Goal: Task Accomplishment & Management: Manage account settings

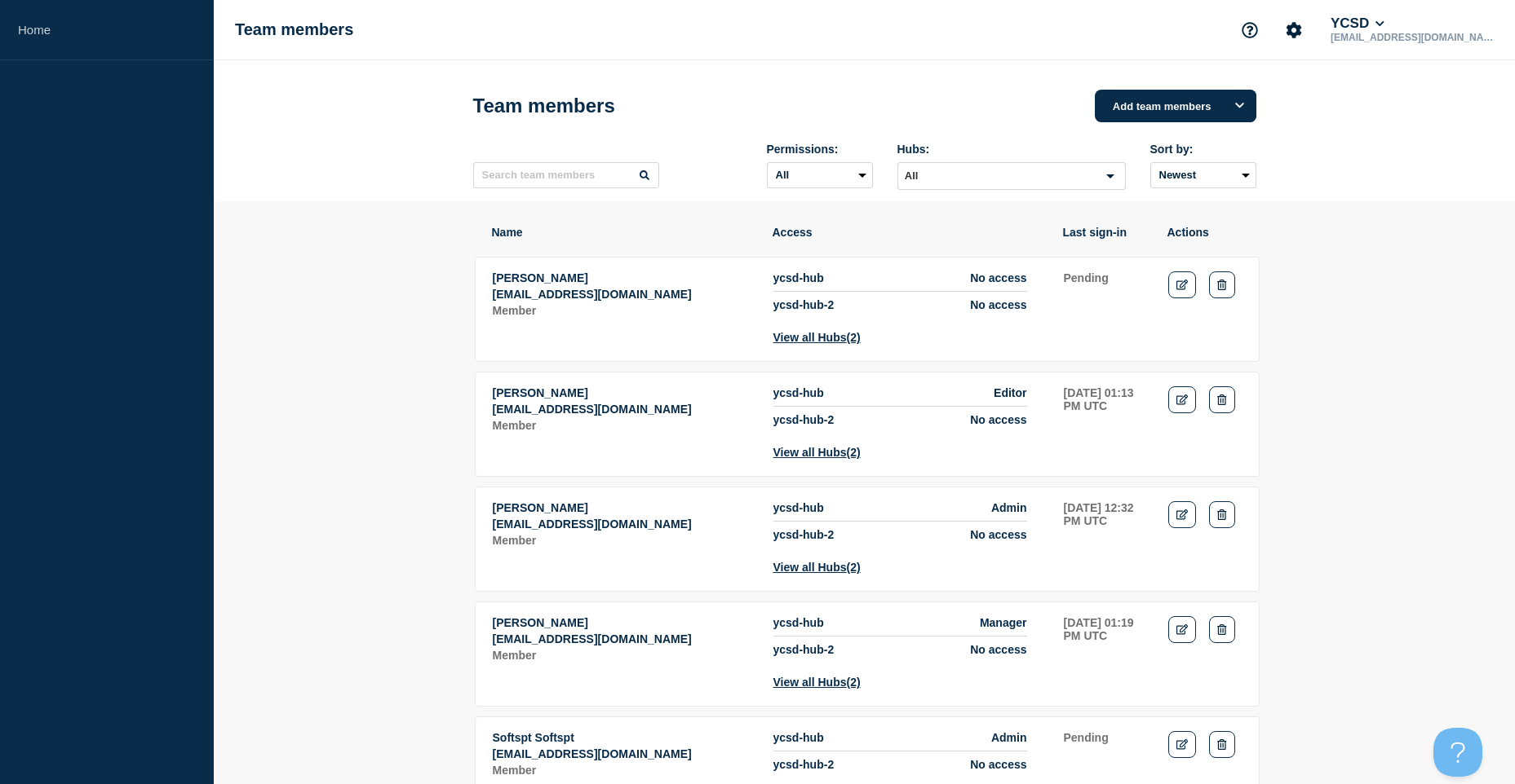
click at [1347, 194] on header "Team members Add team members Permissions: All Admin Manager Editor No access H…" at bounding box center [865, 131] width 1301 height 141
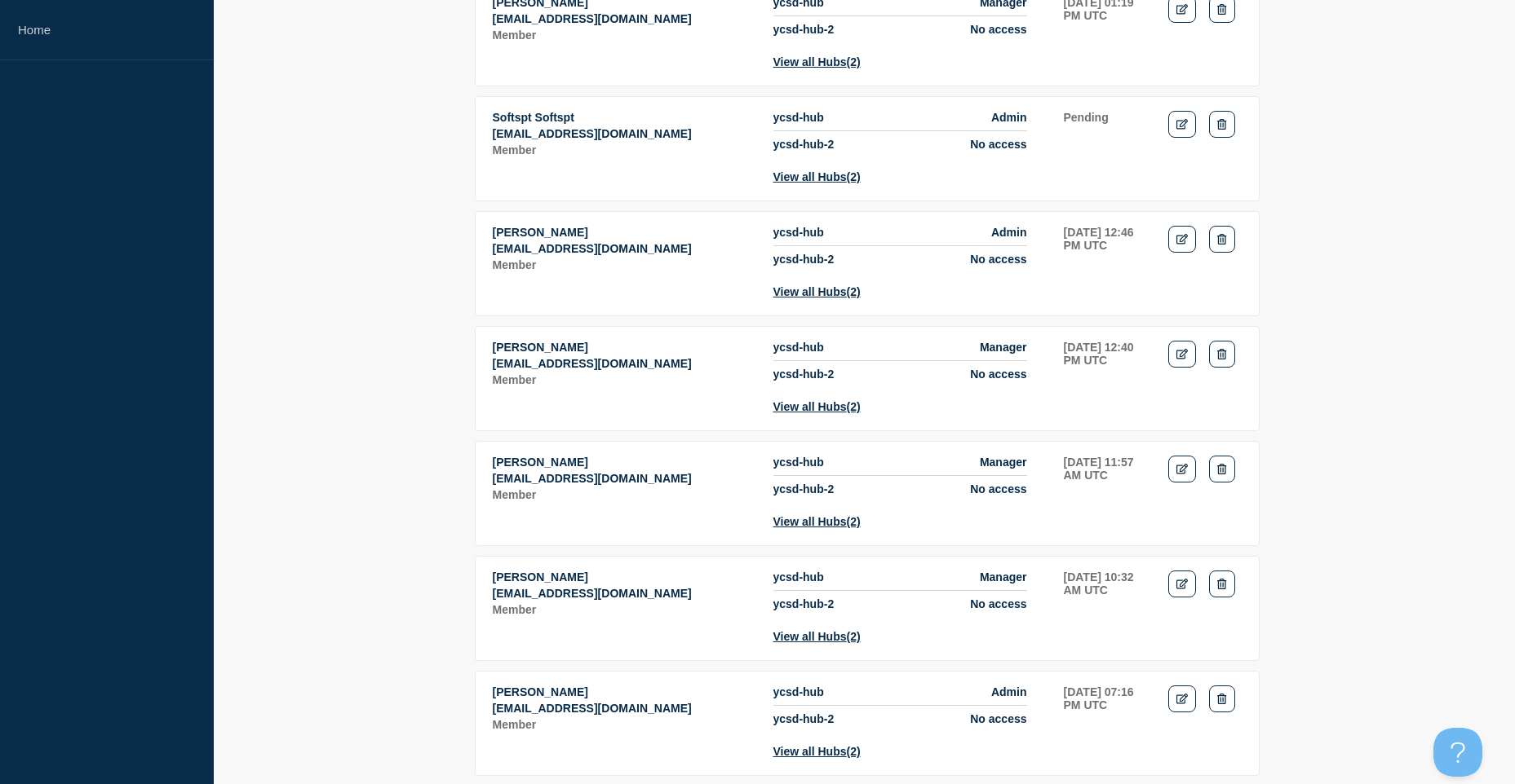
scroll to position [489, 0]
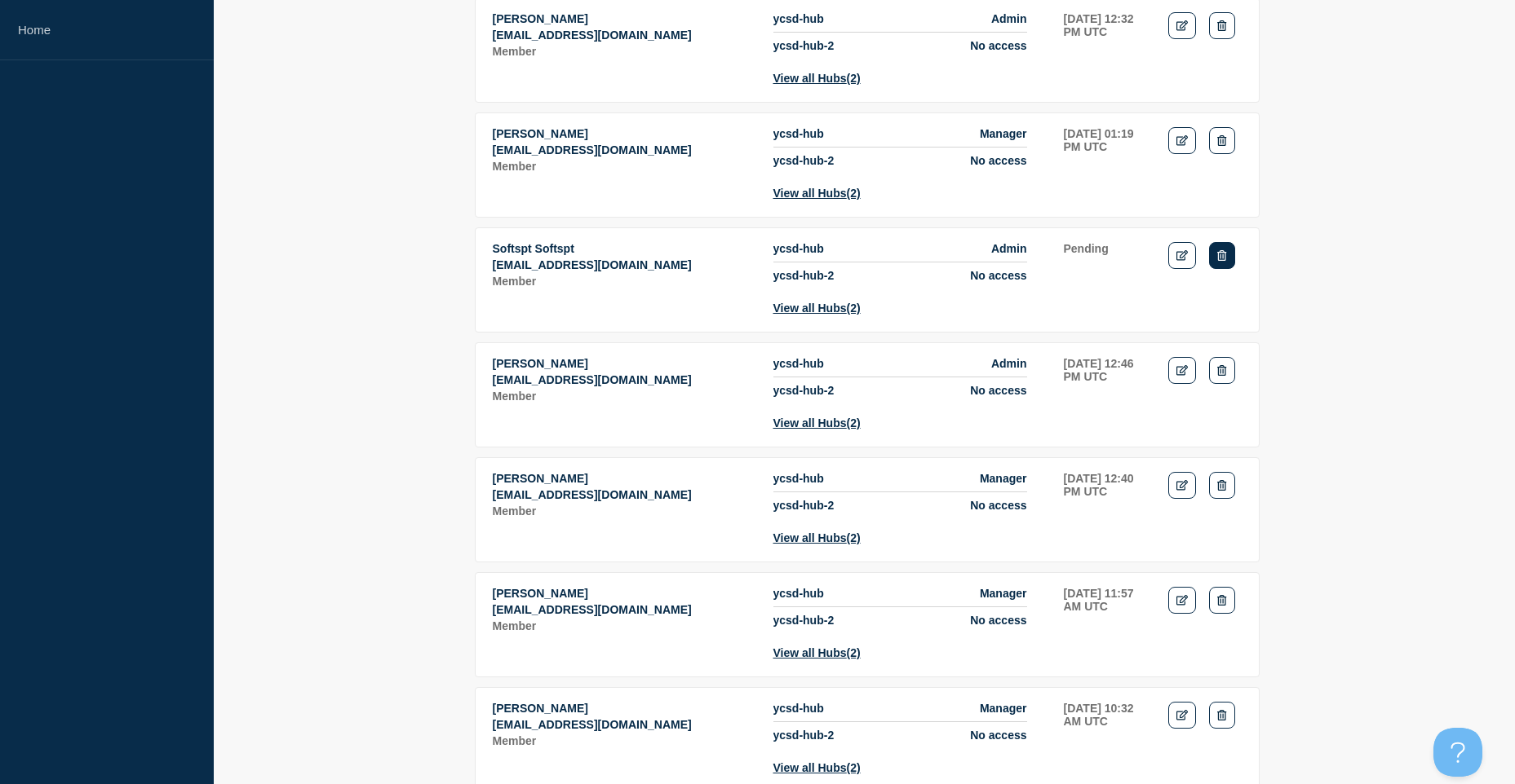
click at [1224, 261] on icon "Delete" at bounding box center [1221, 255] width 9 height 11
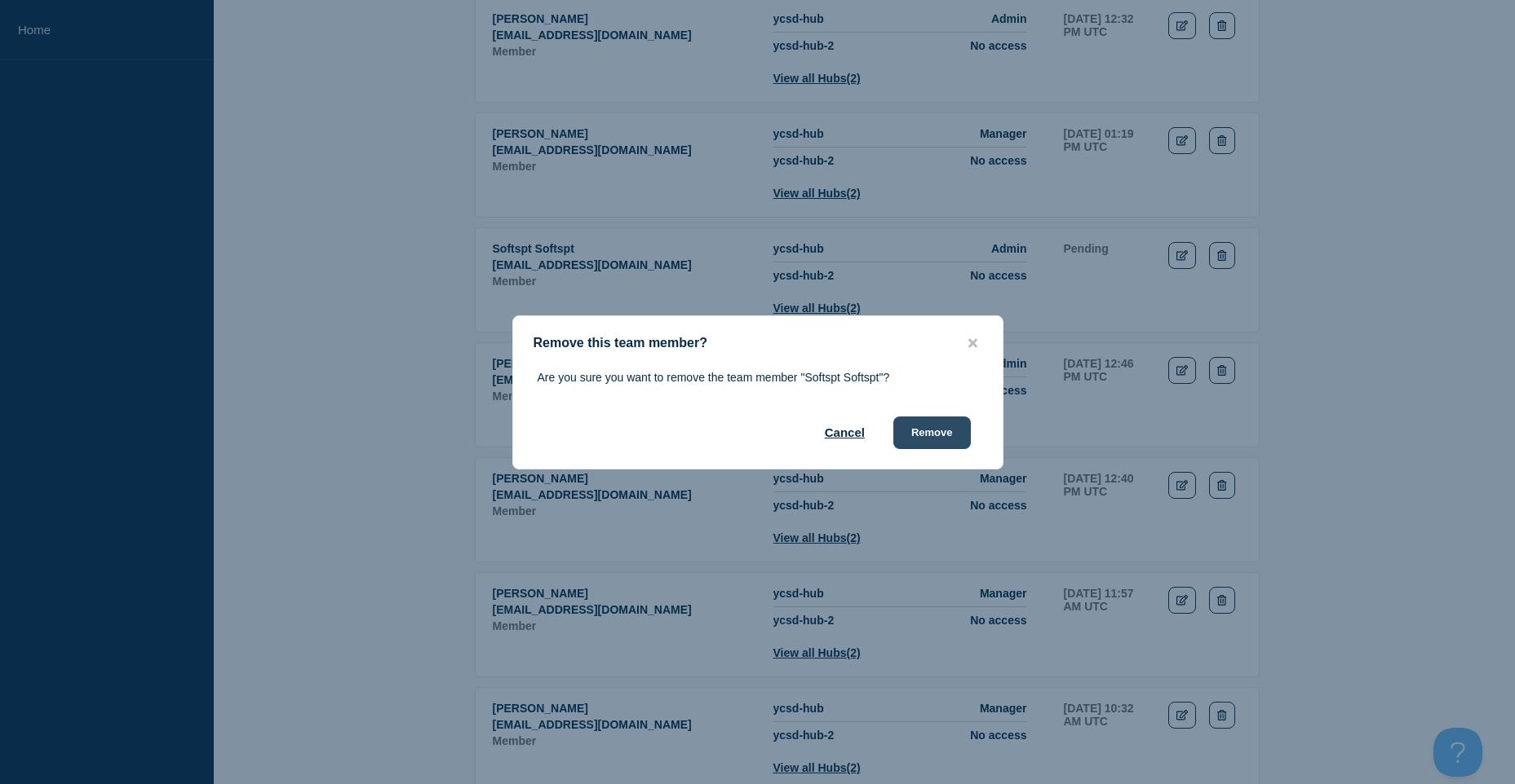
click at [920, 433] on button "Remove" at bounding box center [931, 432] width 77 height 32
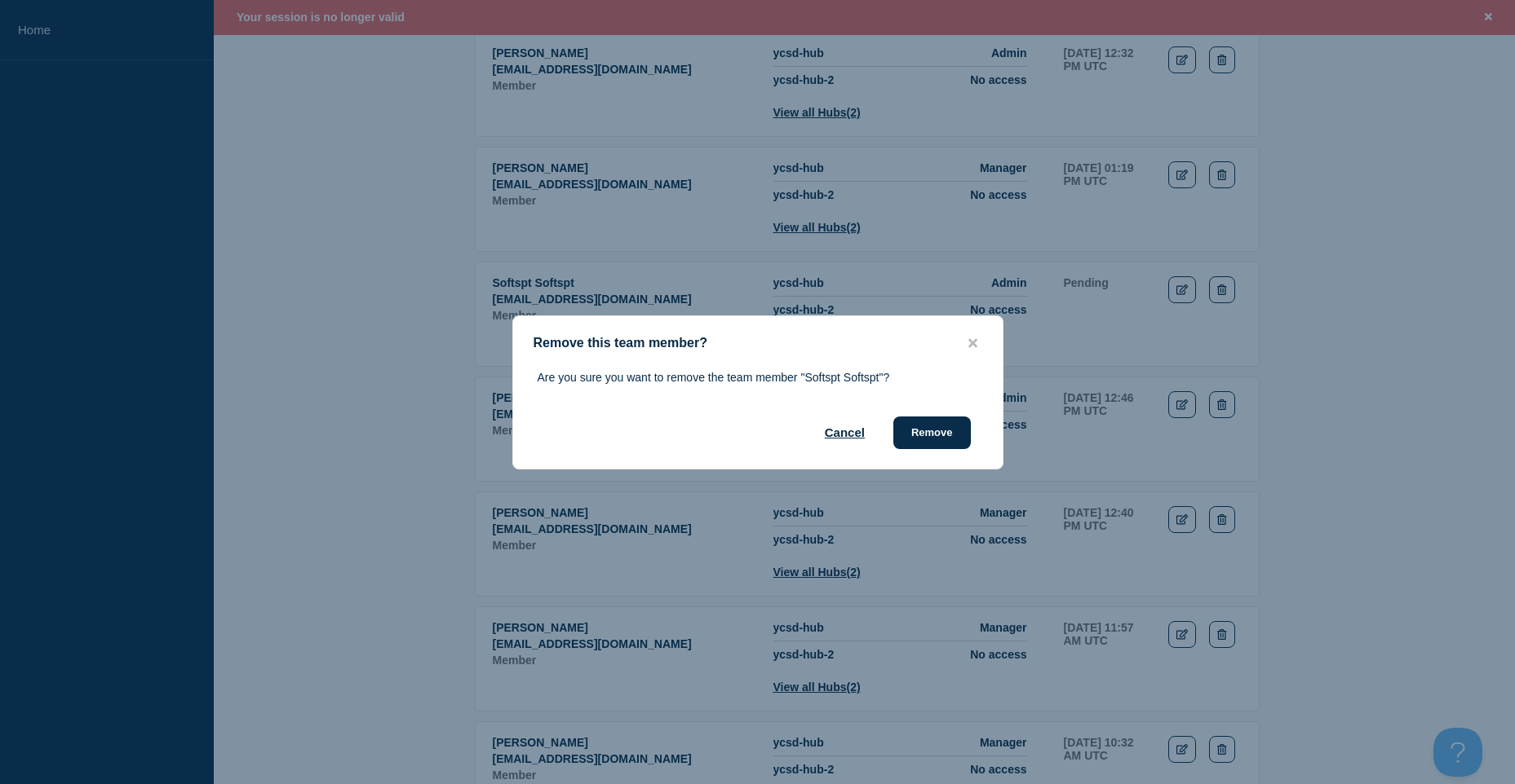
scroll to position [523, 0]
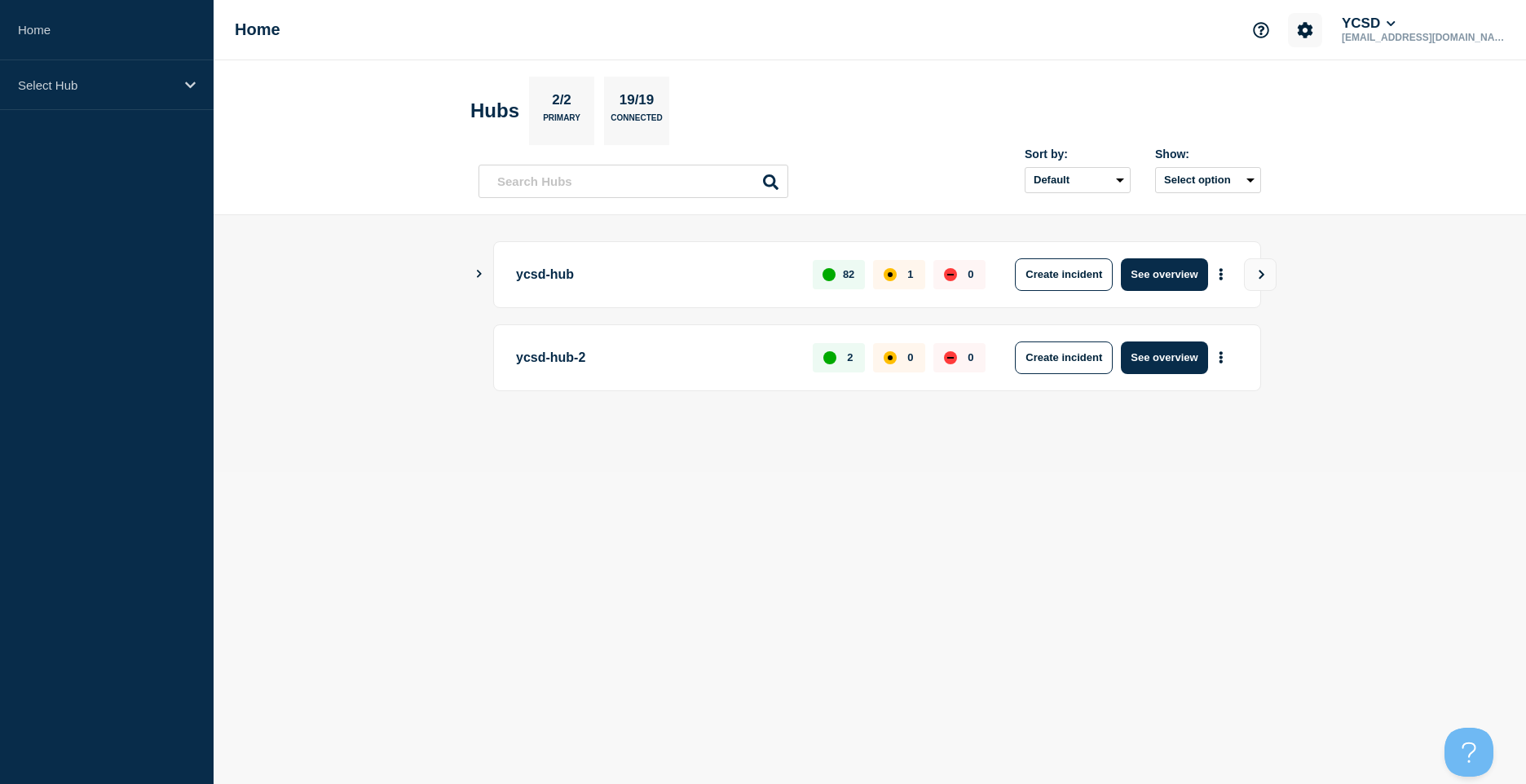
click at [1314, 32] on icon "Account settings" at bounding box center [1306, 30] width 16 height 16
click at [1354, 94] on link "Team Members" at bounding box center [1346, 97] width 84 height 14
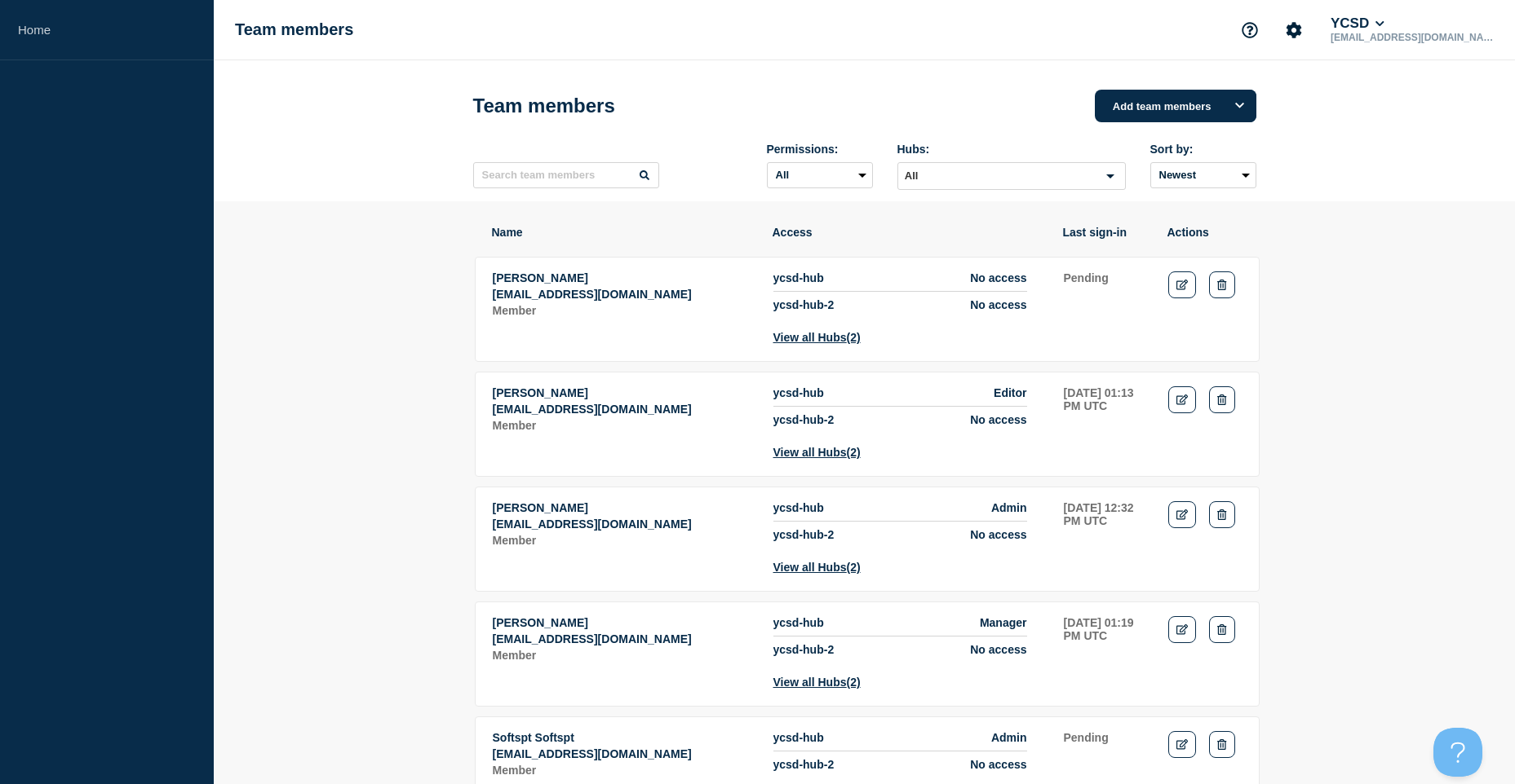
drag, startPoint x: 1356, startPoint y: 675, endPoint x: 1319, endPoint y: 195, distance: 481.4
click at [1327, 152] on header "Team members Add team members Permissions: All Admin Manager Editor No access H…" at bounding box center [865, 131] width 1301 height 141
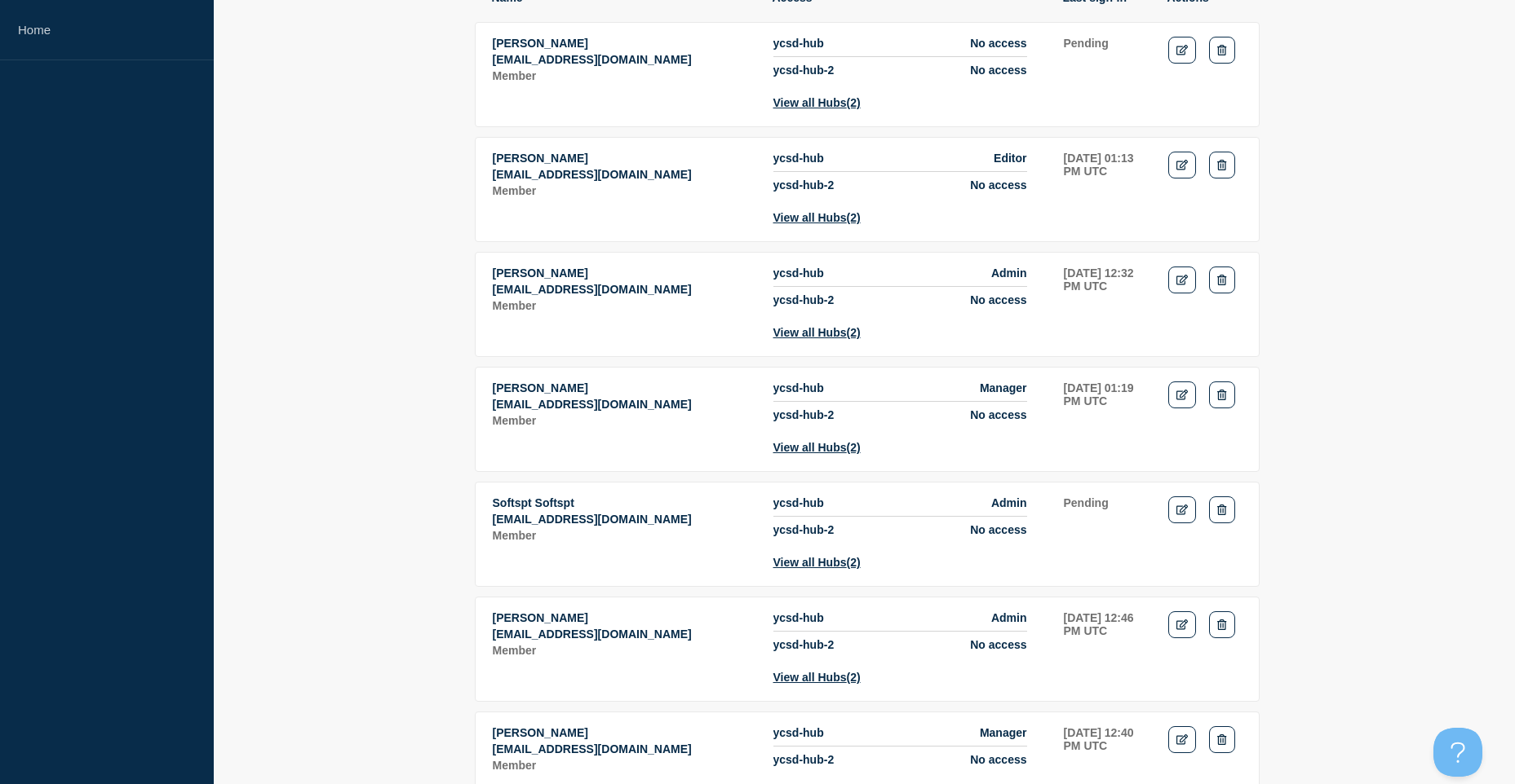
scroll to position [244, 0]
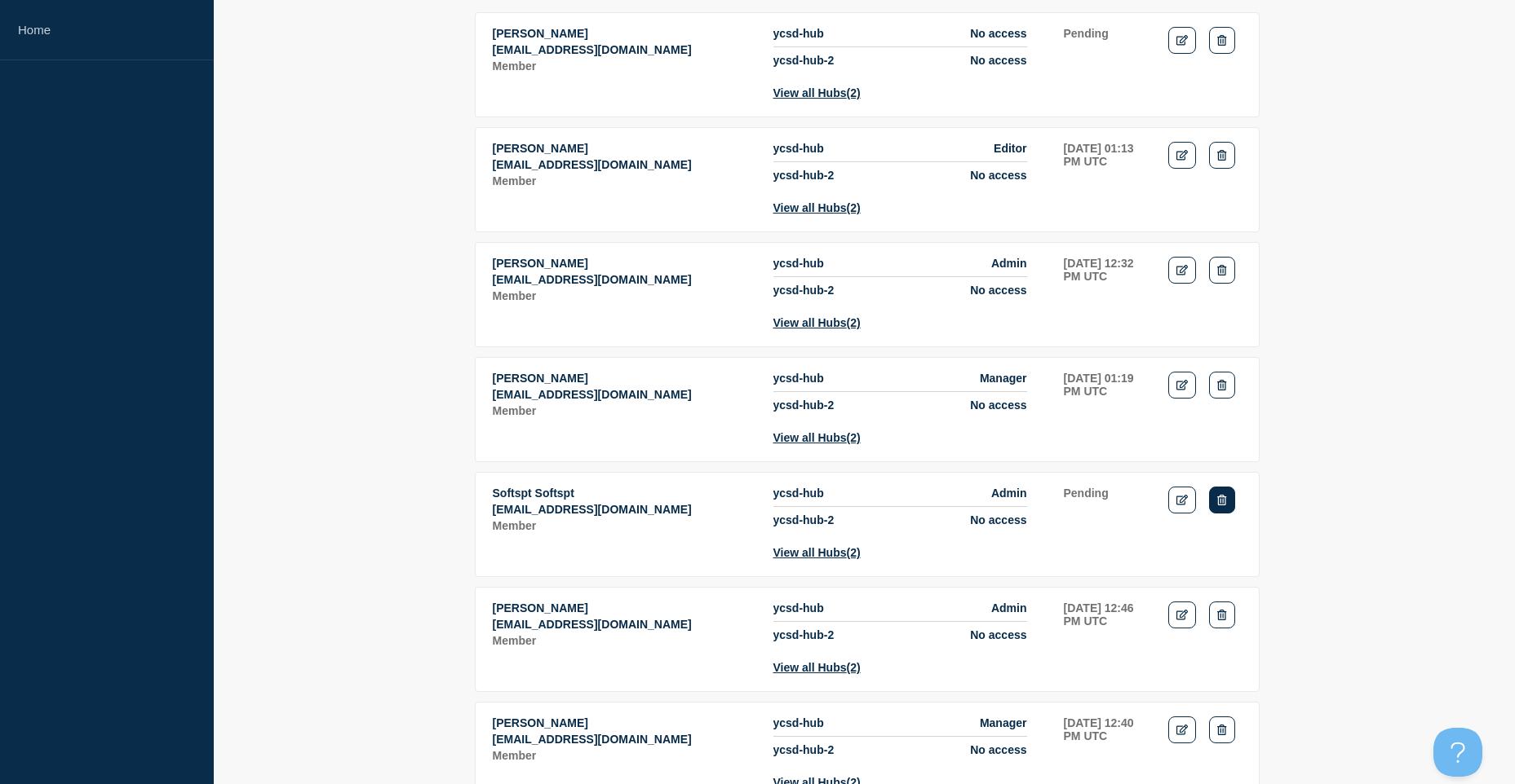
click at [1217, 505] on icon "Delete" at bounding box center [1221, 500] width 9 height 11
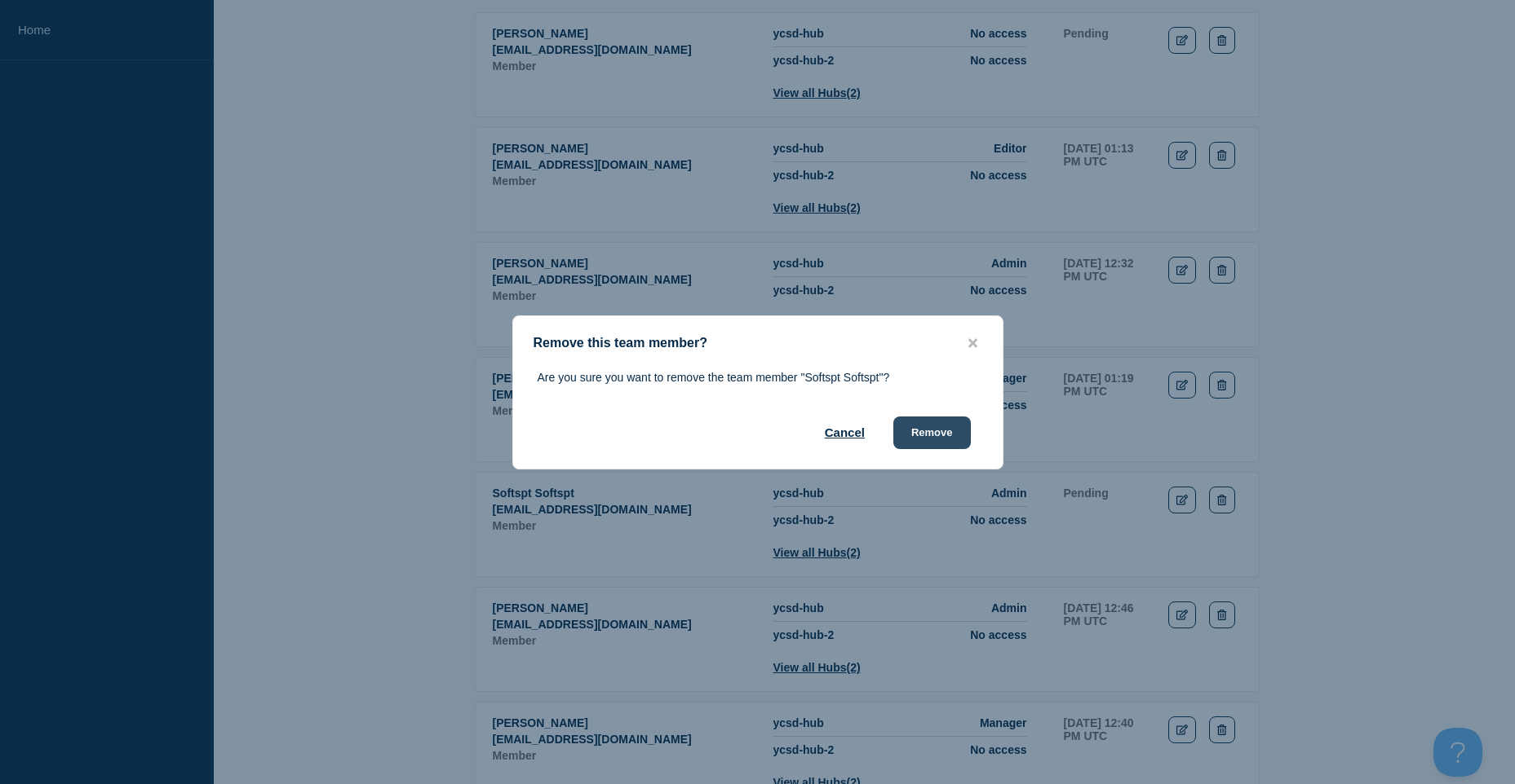
click at [951, 443] on button "Remove" at bounding box center [931, 432] width 77 height 32
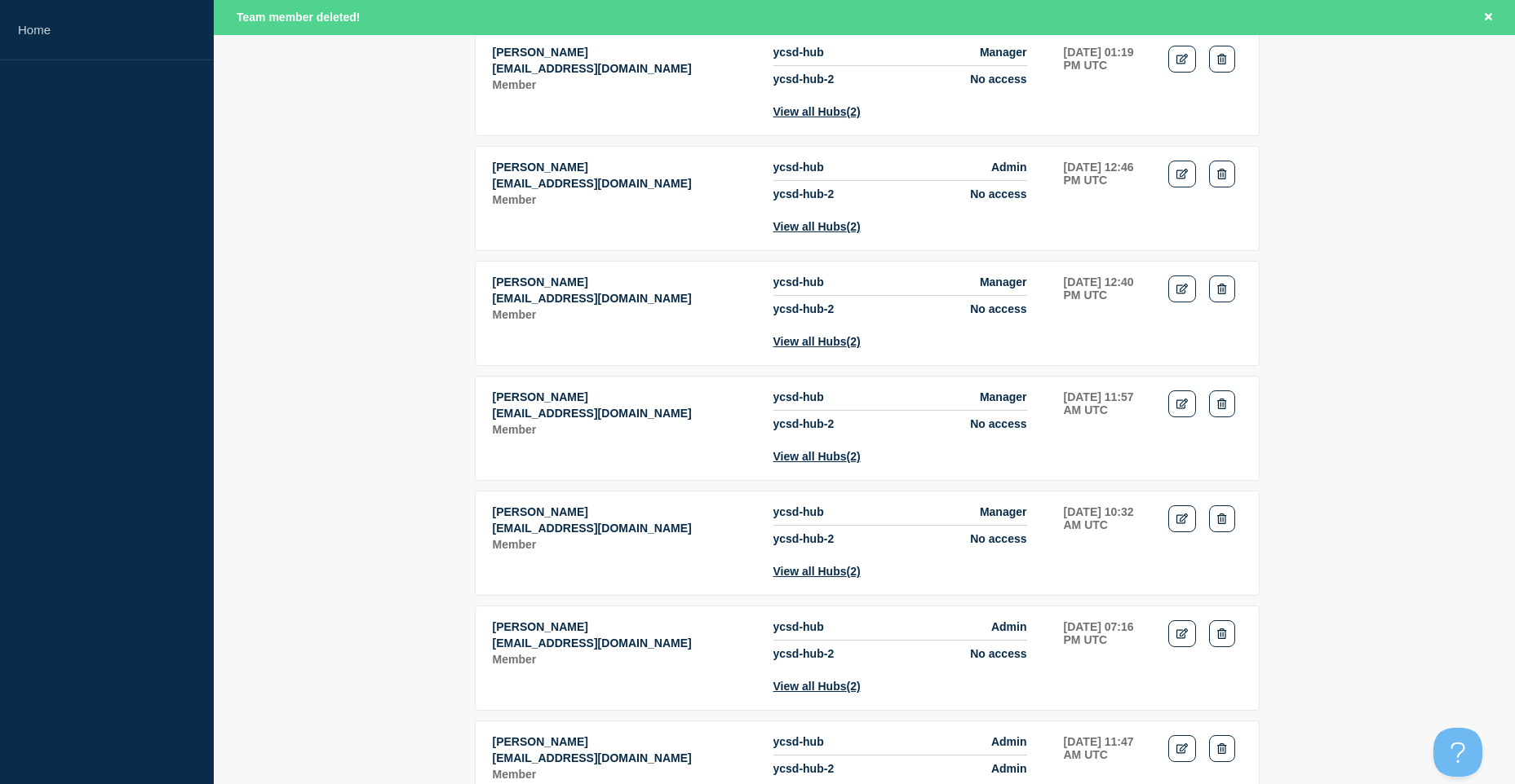
scroll to position [0, 0]
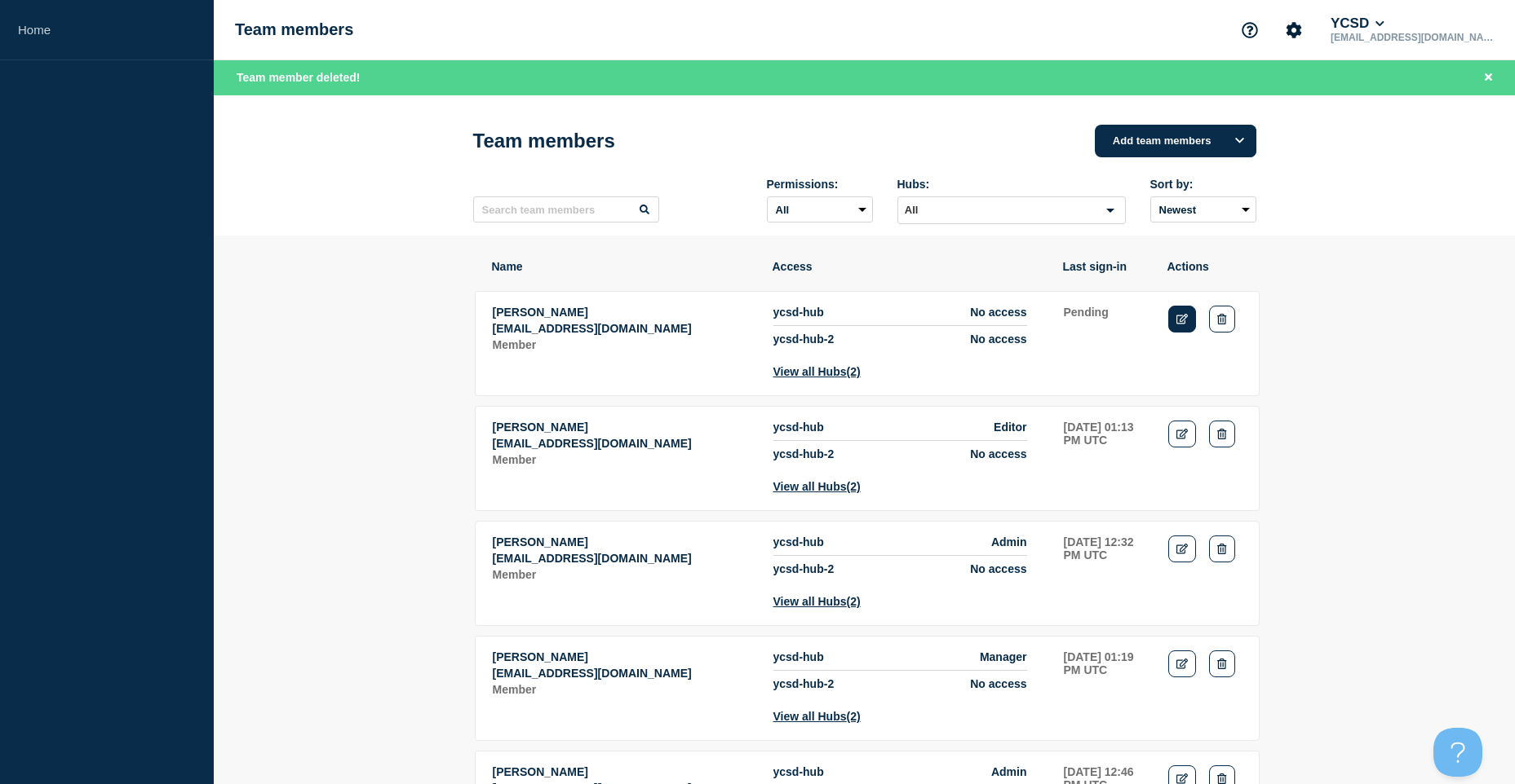
click at [1187, 318] on icon "Edit" at bounding box center [1182, 319] width 13 height 11
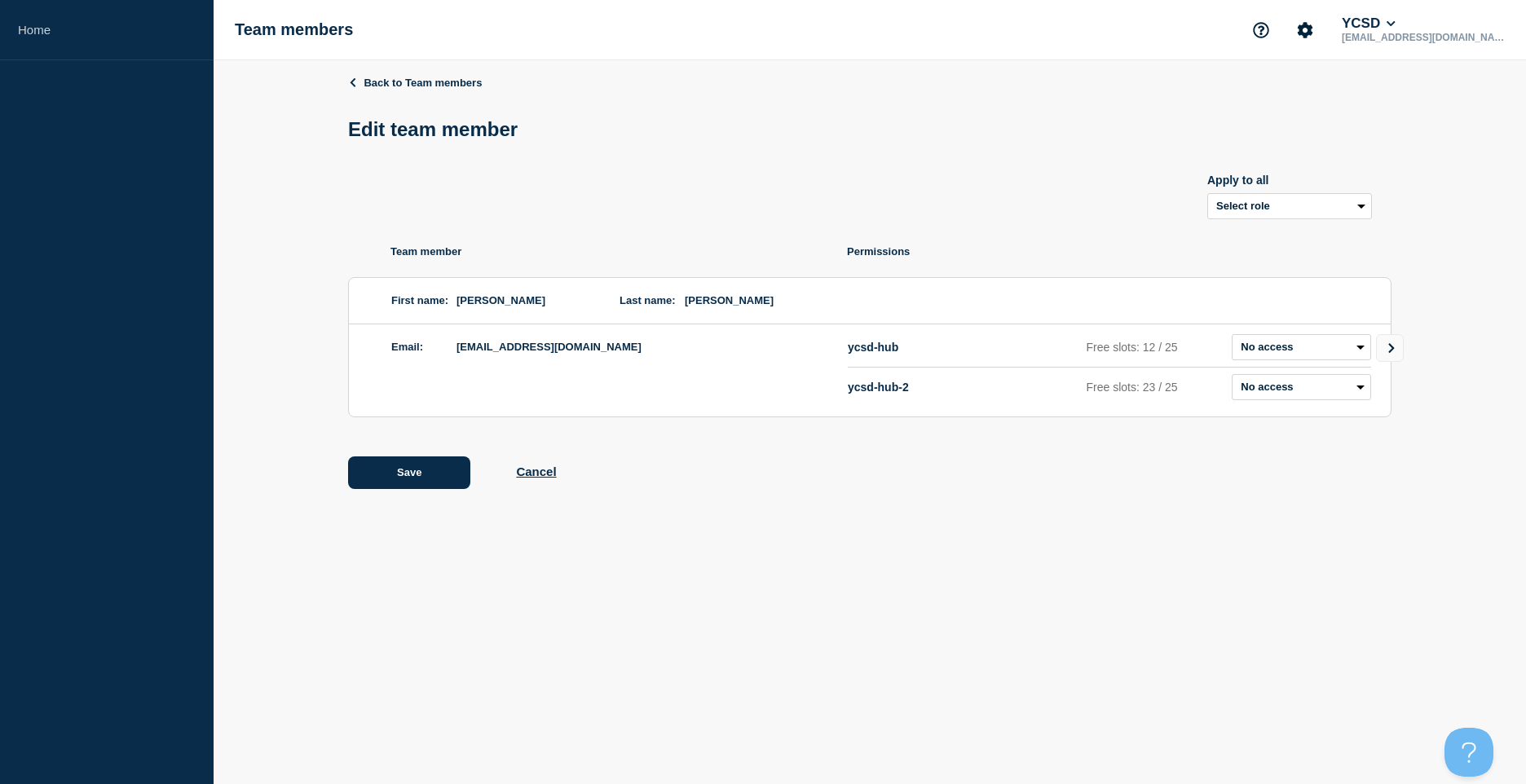
click at [1357, 224] on div "Back to Team members Edit team member Apply to all Select role Admin Manager Ed…" at bounding box center [870, 294] width 1044 height 468
click at [1363, 214] on select "Select role Admin Manager Editor" at bounding box center [1289, 206] width 164 height 26
select select "1"
click at [1394, 350] on icon "Go to Connected Hubs" at bounding box center [1392, 348] width 12 height 10
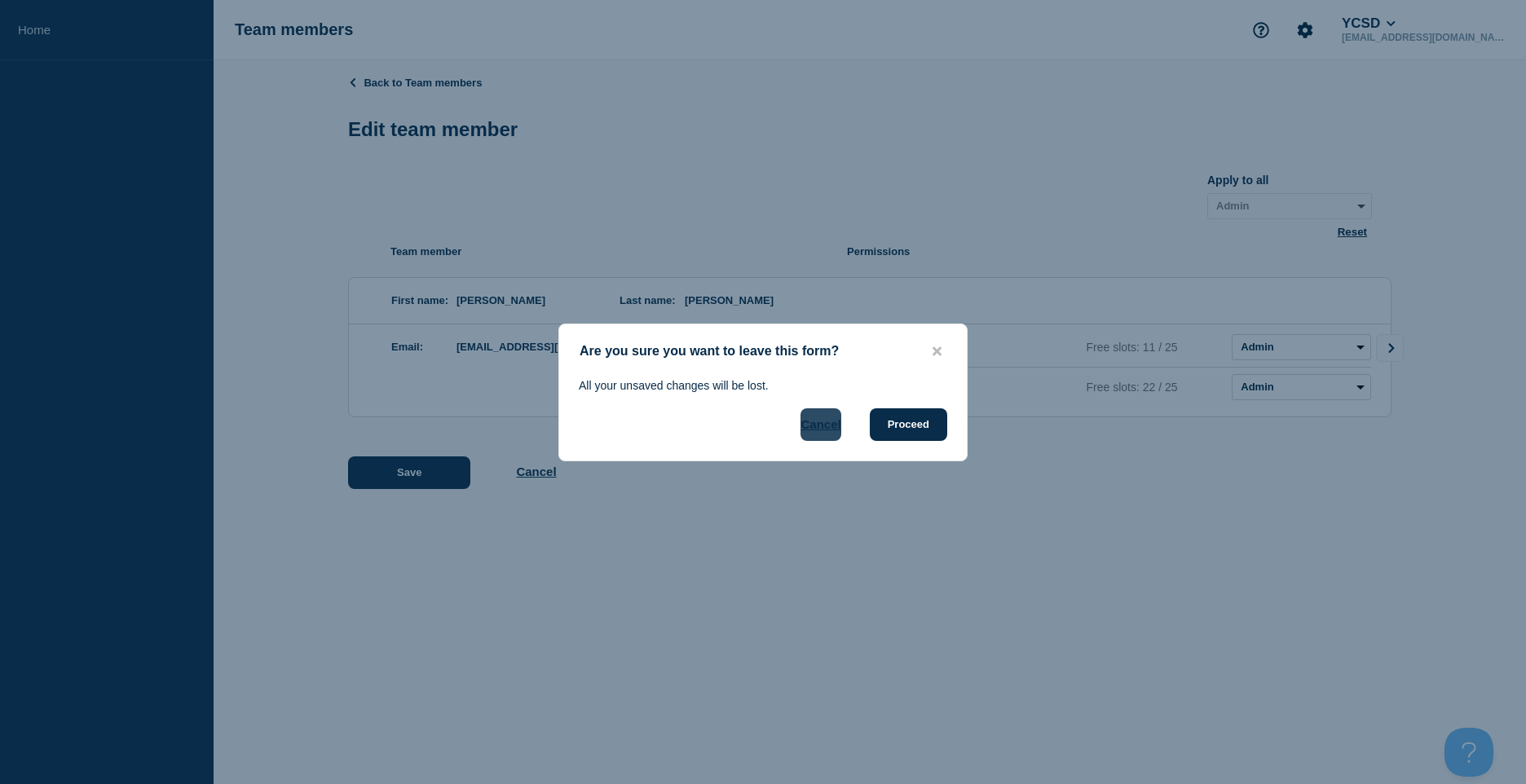
click at [825, 415] on button "Cancel" at bounding box center [820, 424] width 40 height 32
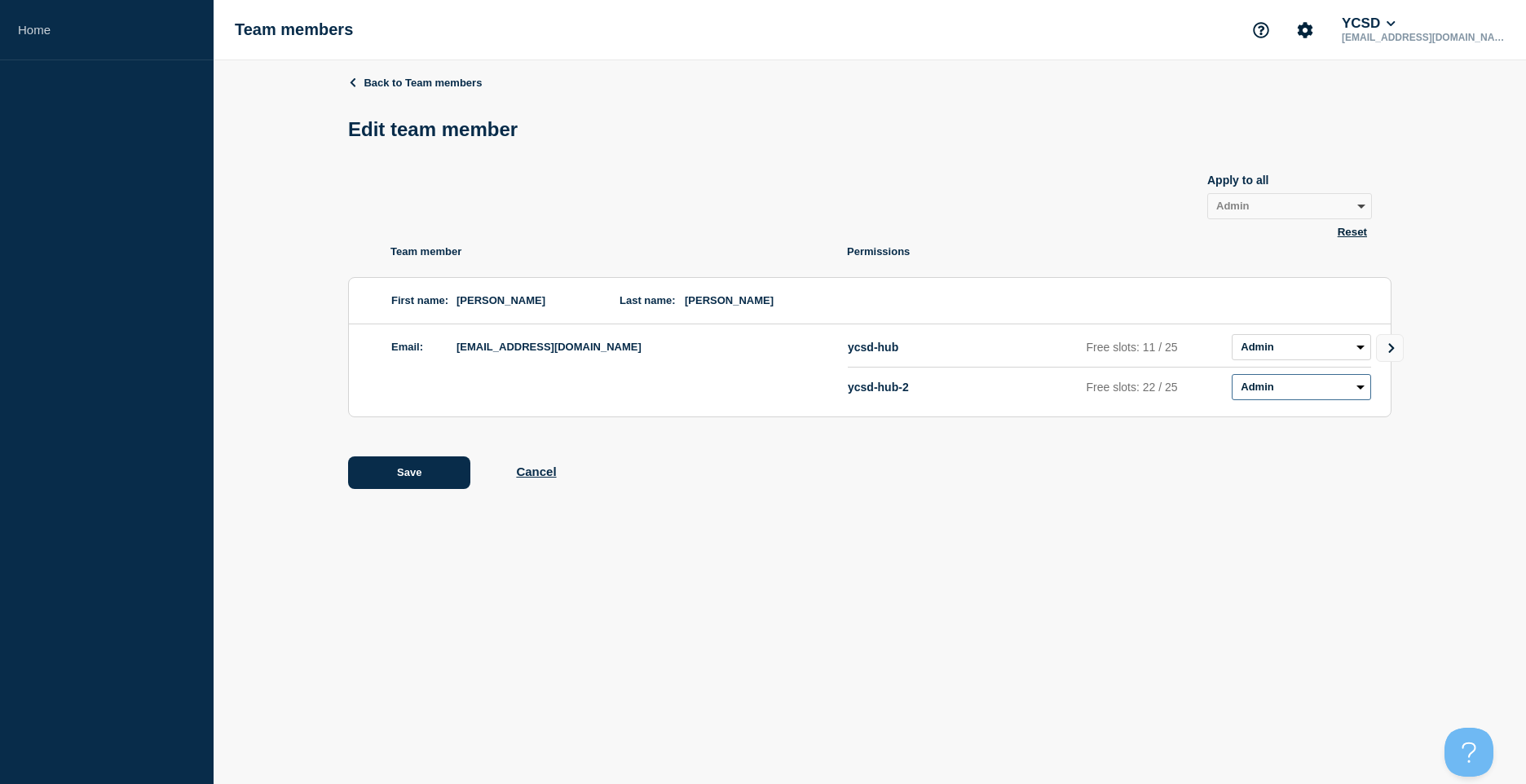
click at [1365, 393] on select "Admin Manager Editor No access" at bounding box center [1301, 387] width 140 height 26
select select "3"
click at [1232, 377] on select "Admin Manager Editor No access" at bounding box center [1301, 387] width 140 height 26
click at [442, 455] on div "Back to Team members Edit team member Apply to all Select role Admin Manager Ed…" at bounding box center [870, 294] width 1044 height 468
click at [407, 463] on button "Save" at bounding box center [409, 472] width 122 height 32
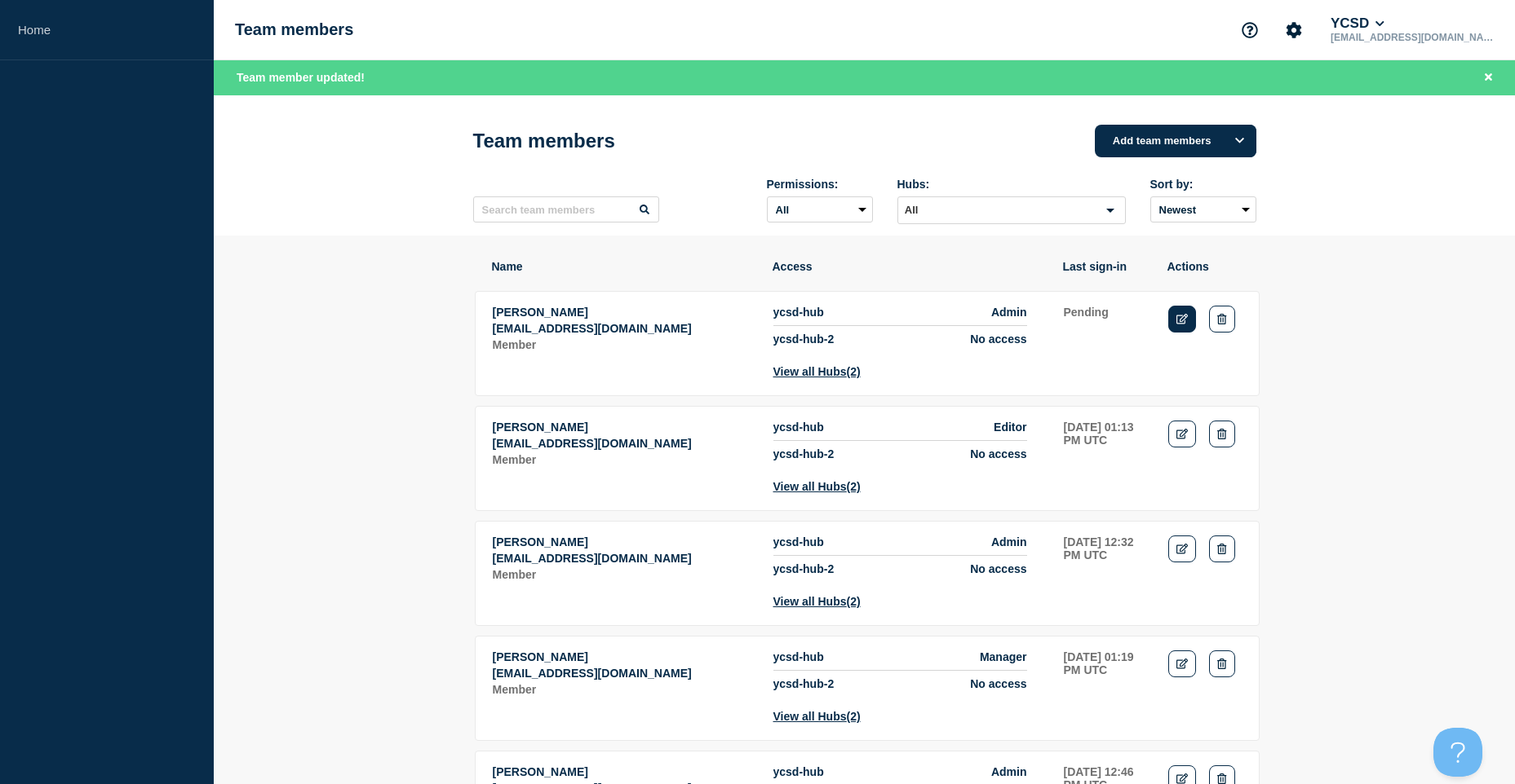
click at [1186, 325] on icon "Edit" at bounding box center [1182, 319] width 13 height 11
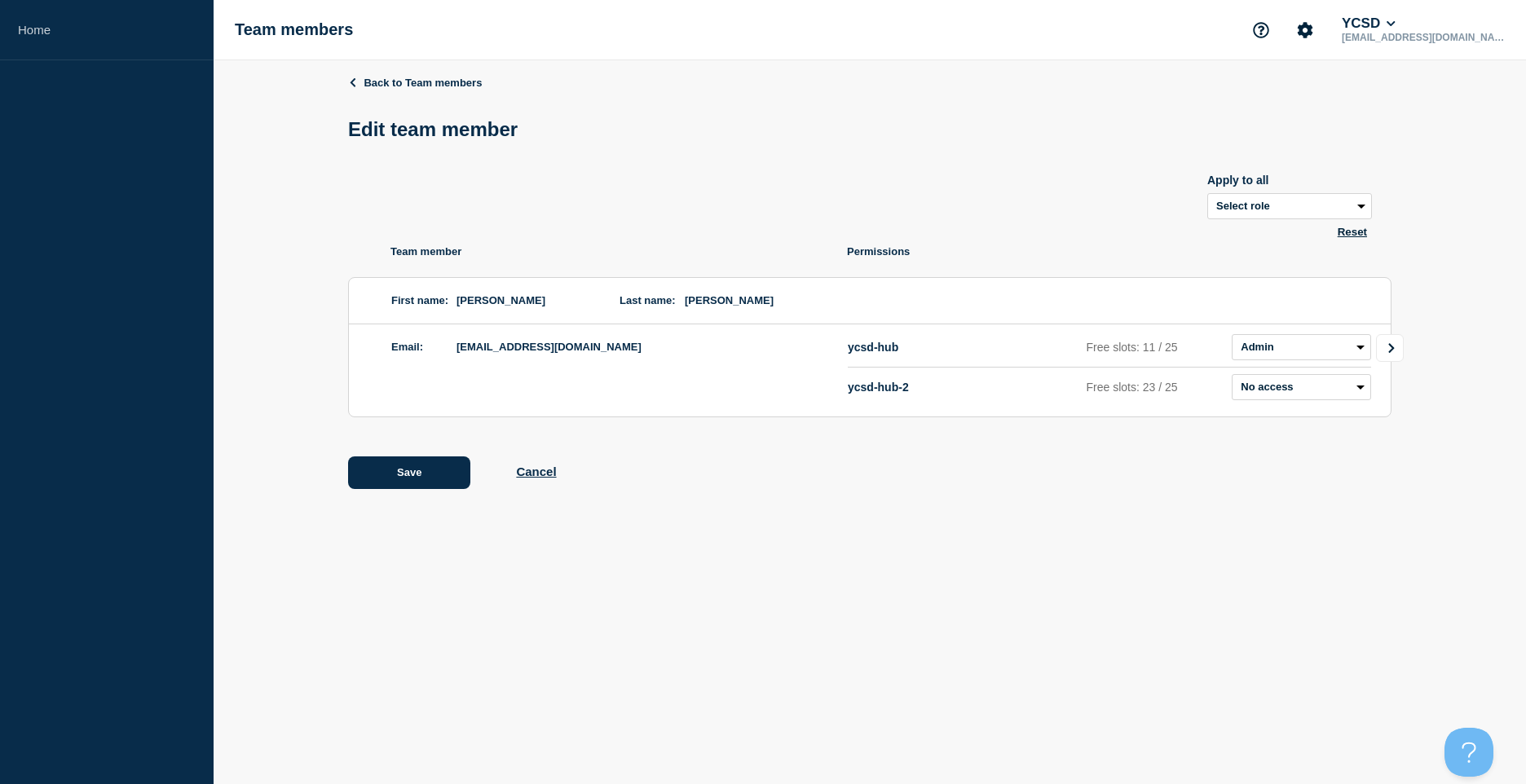
click at [1400, 350] on link "Go to Connected Hubs" at bounding box center [1390, 348] width 27 height 27
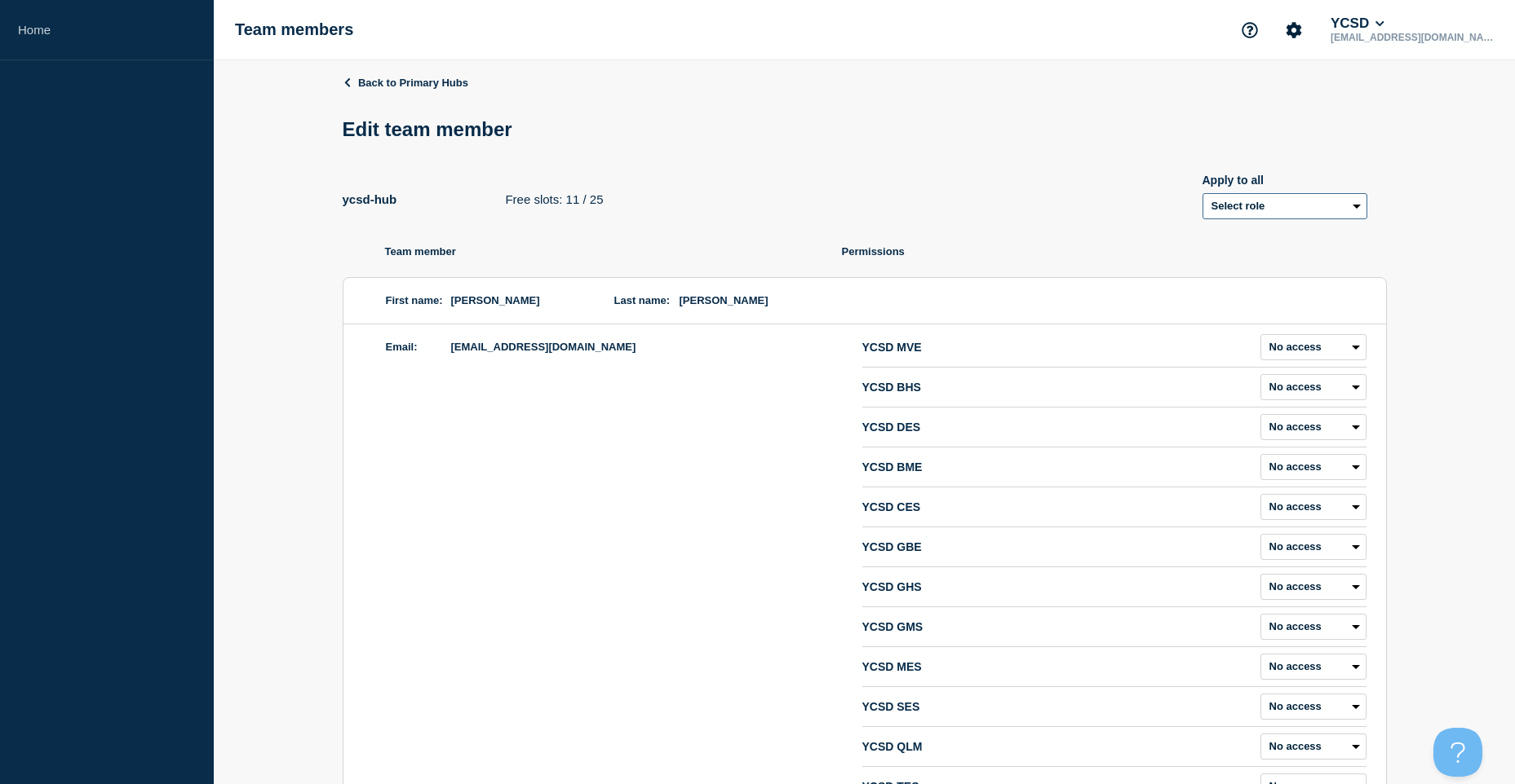
click at [1349, 215] on select "Select role Admin Manager Editor" at bounding box center [1284, 206] width 164 height 26
select select "1"
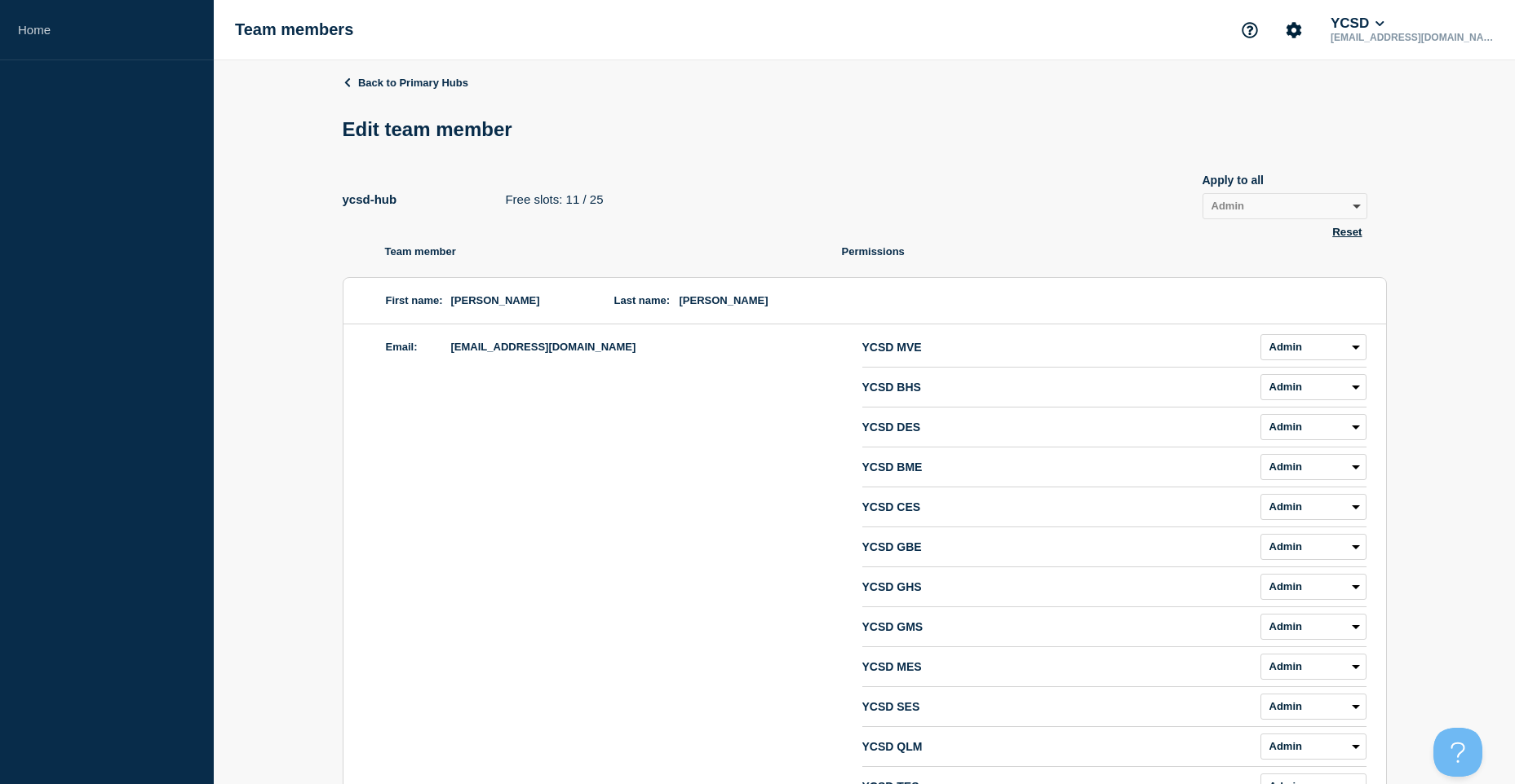
select select "1"
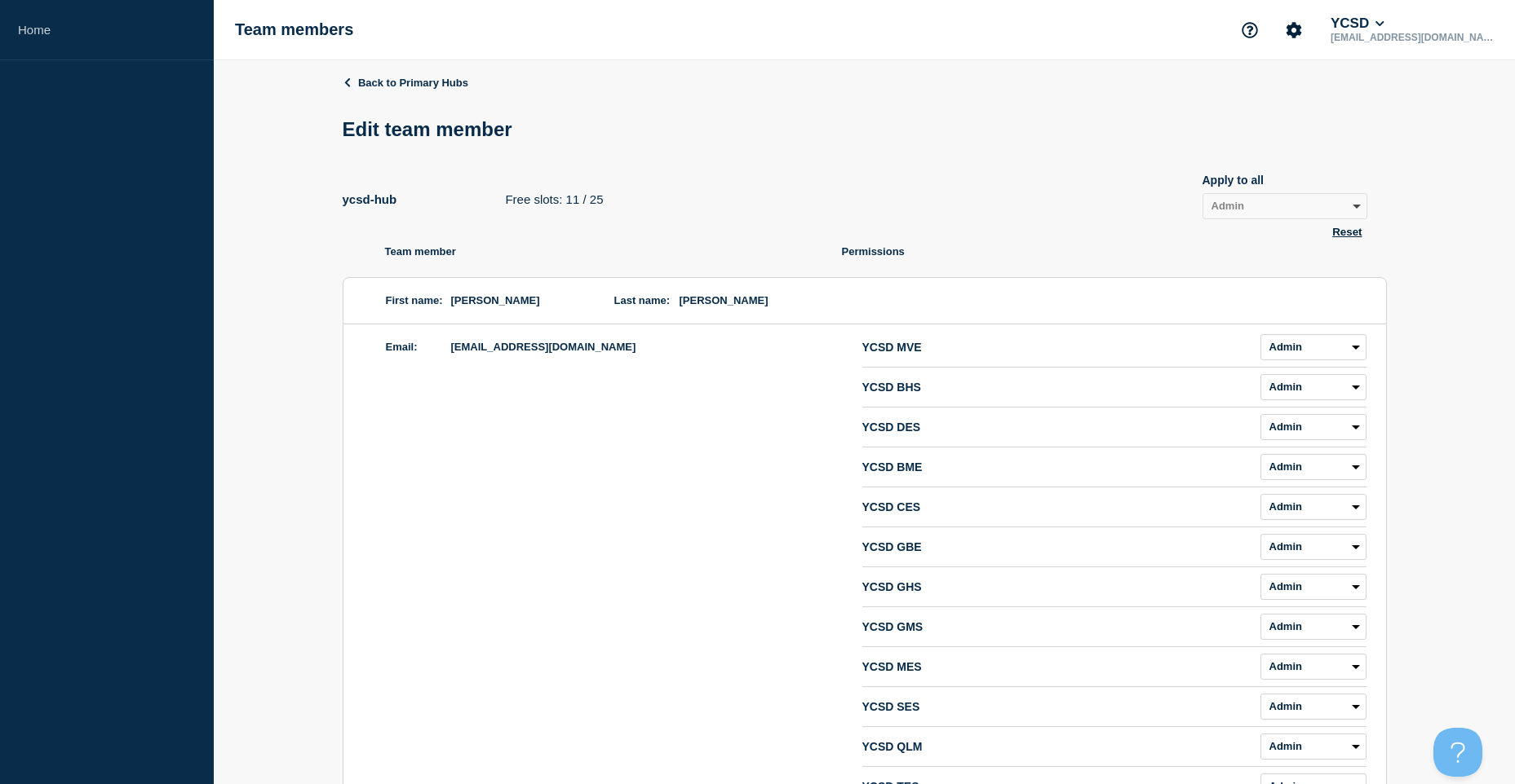
select select "1"
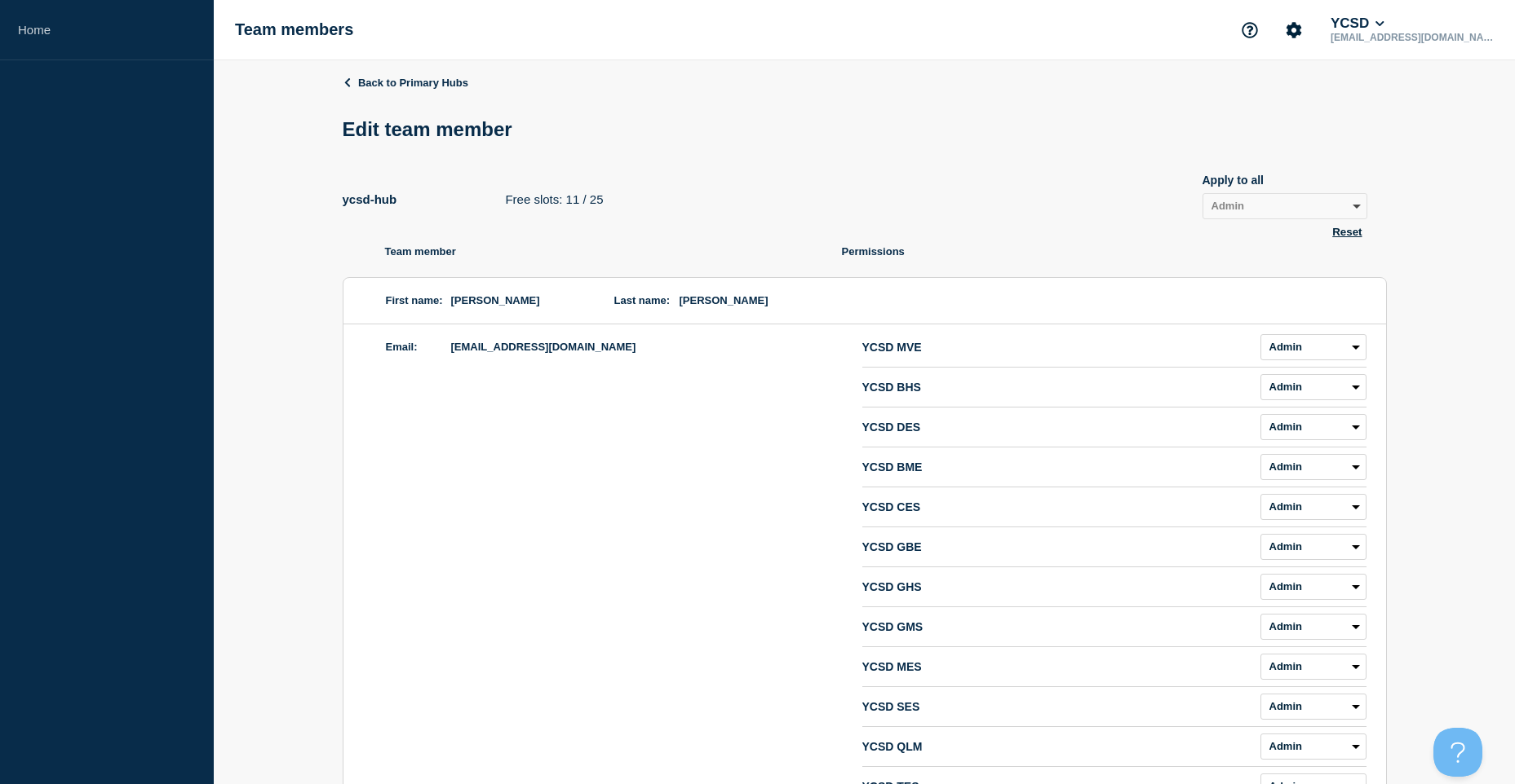
select select "1"
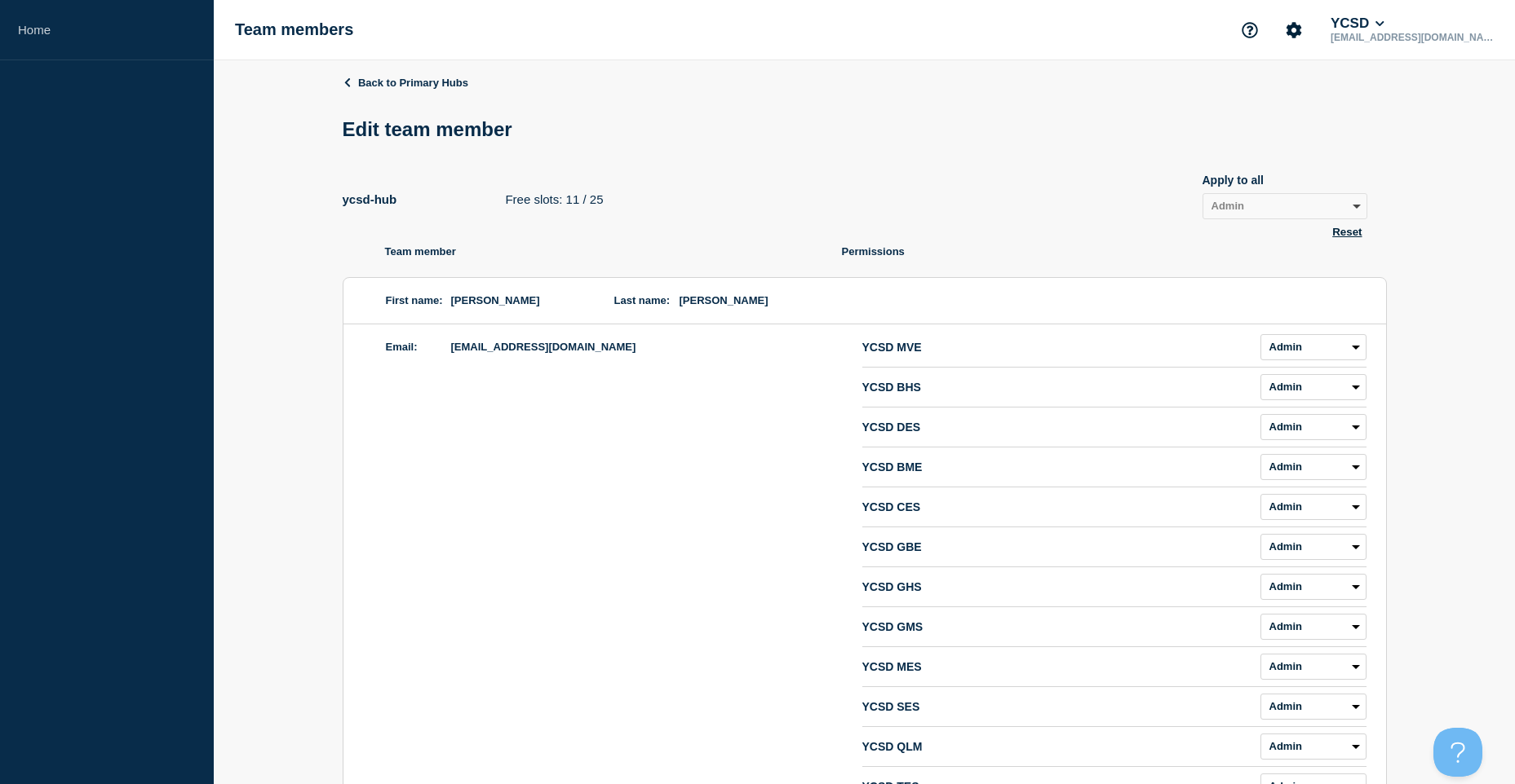
select select "1"
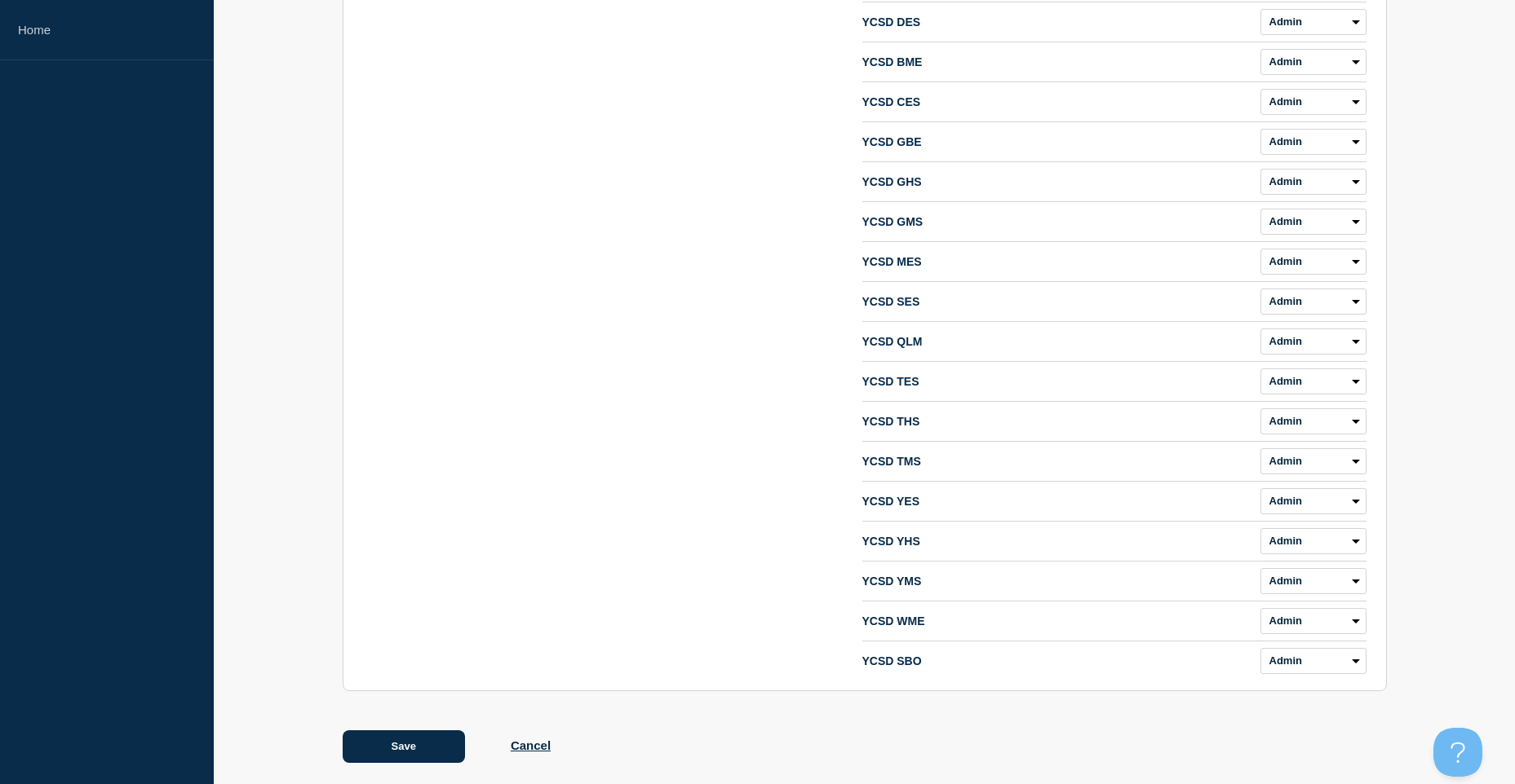
scroll to position [427, 0]
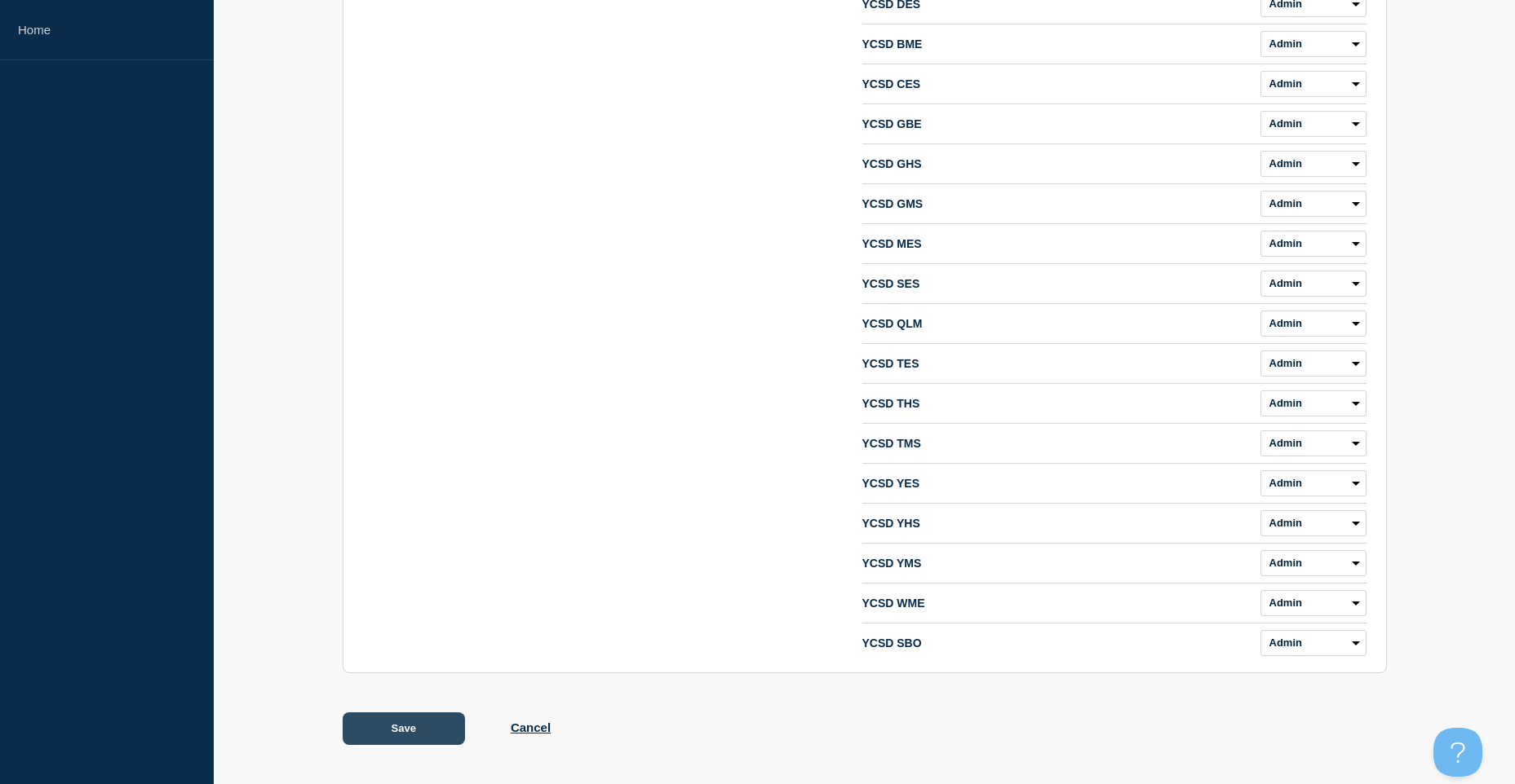
click at [382, 739] on button "Save" at bounding box center [403, 728] width 122 height 32
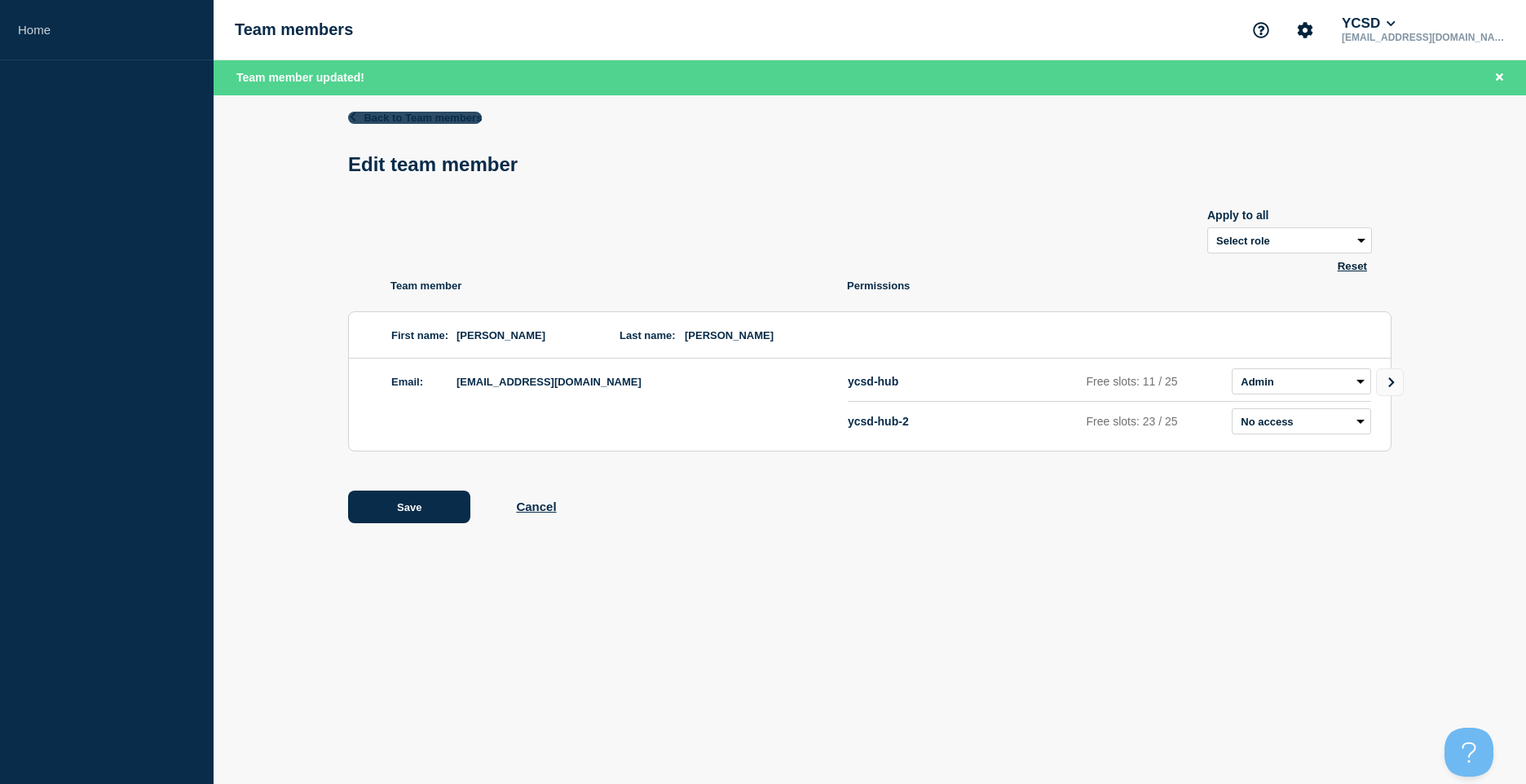
click at [359, 121] on link "Back to Team members" at bounding box center [414, 117] width 134 height 13
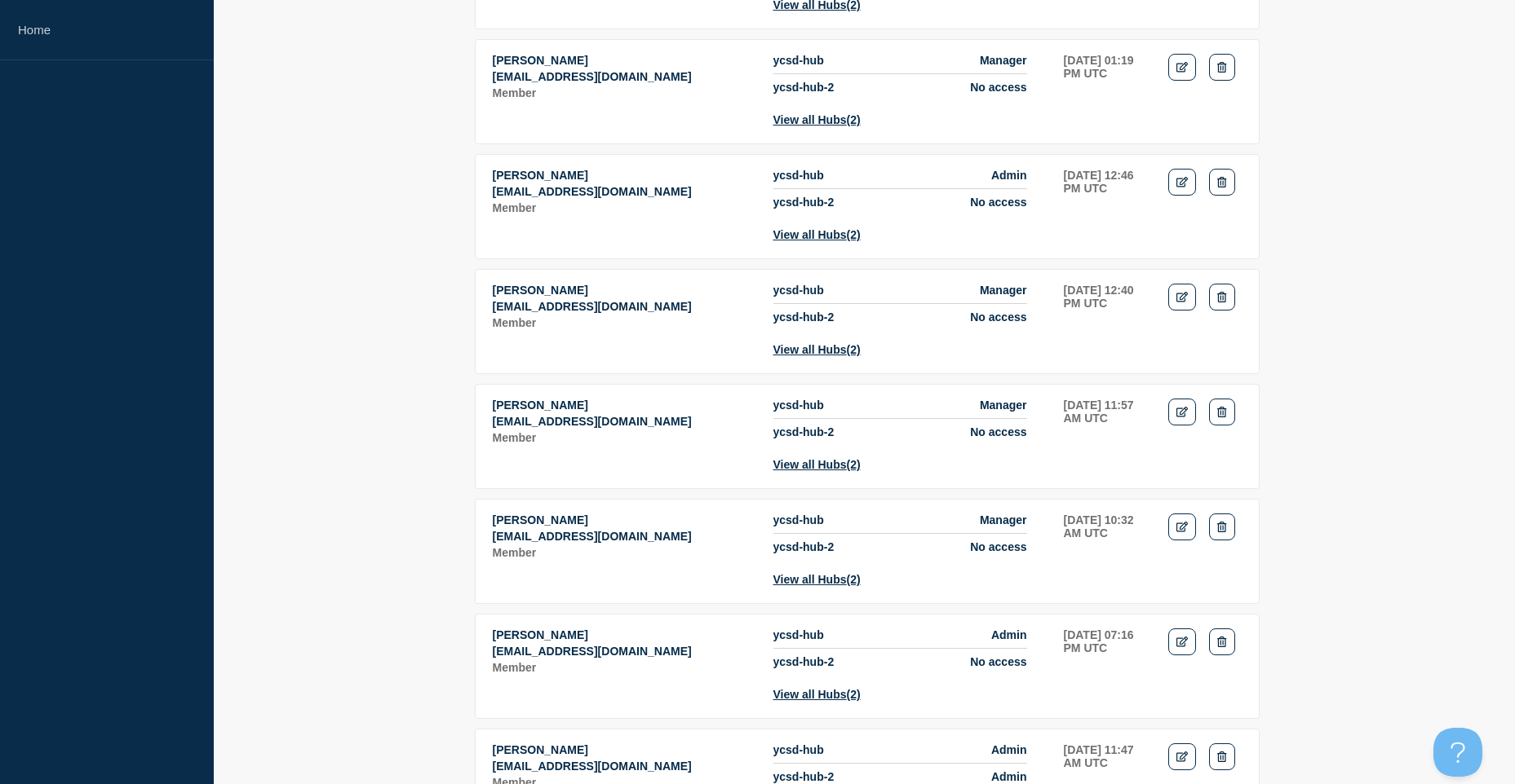
scroll to position [201, 0]
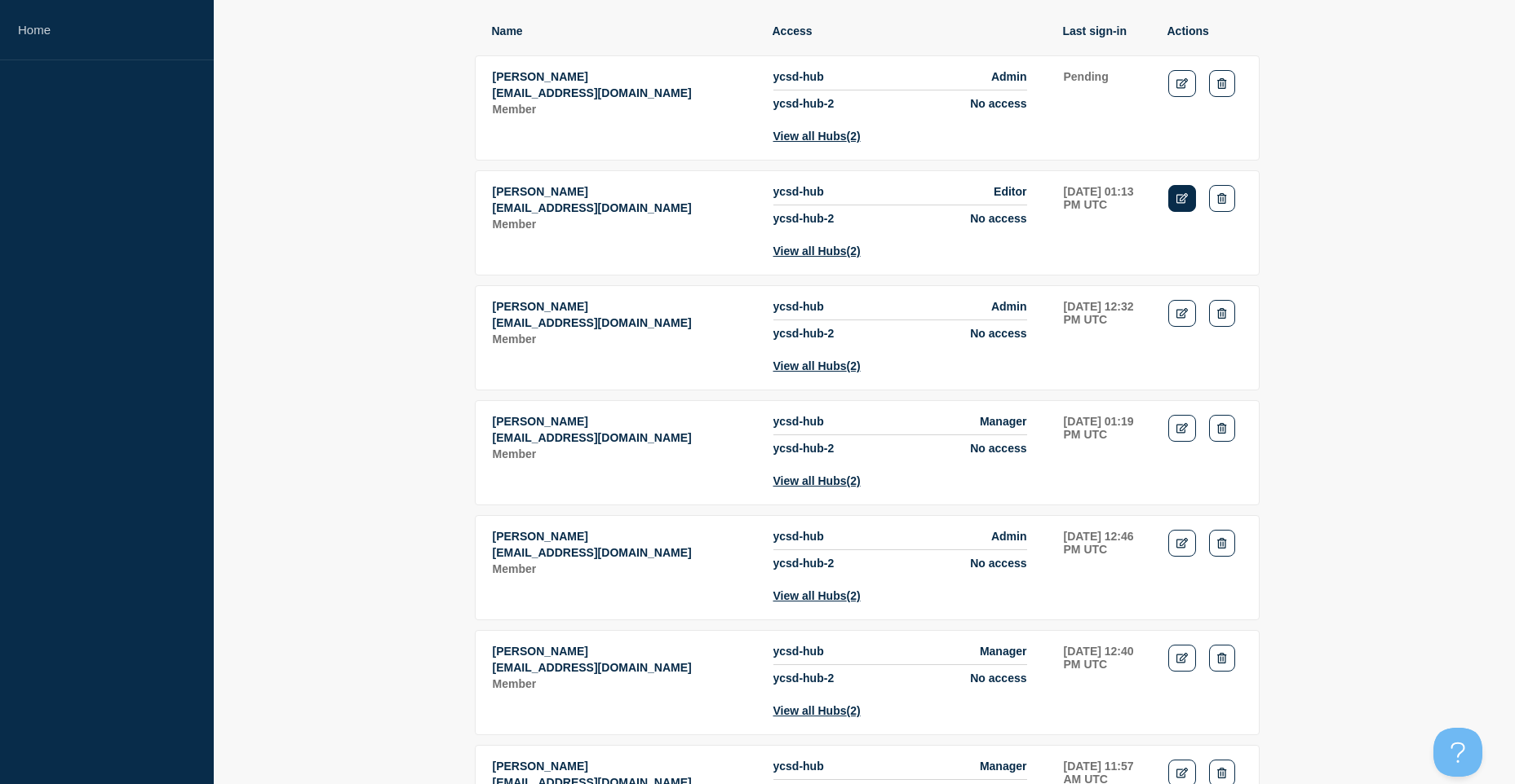
click at [1191, 212] on link "Edit" at bounding box center [1181, 198] width 28 height 27
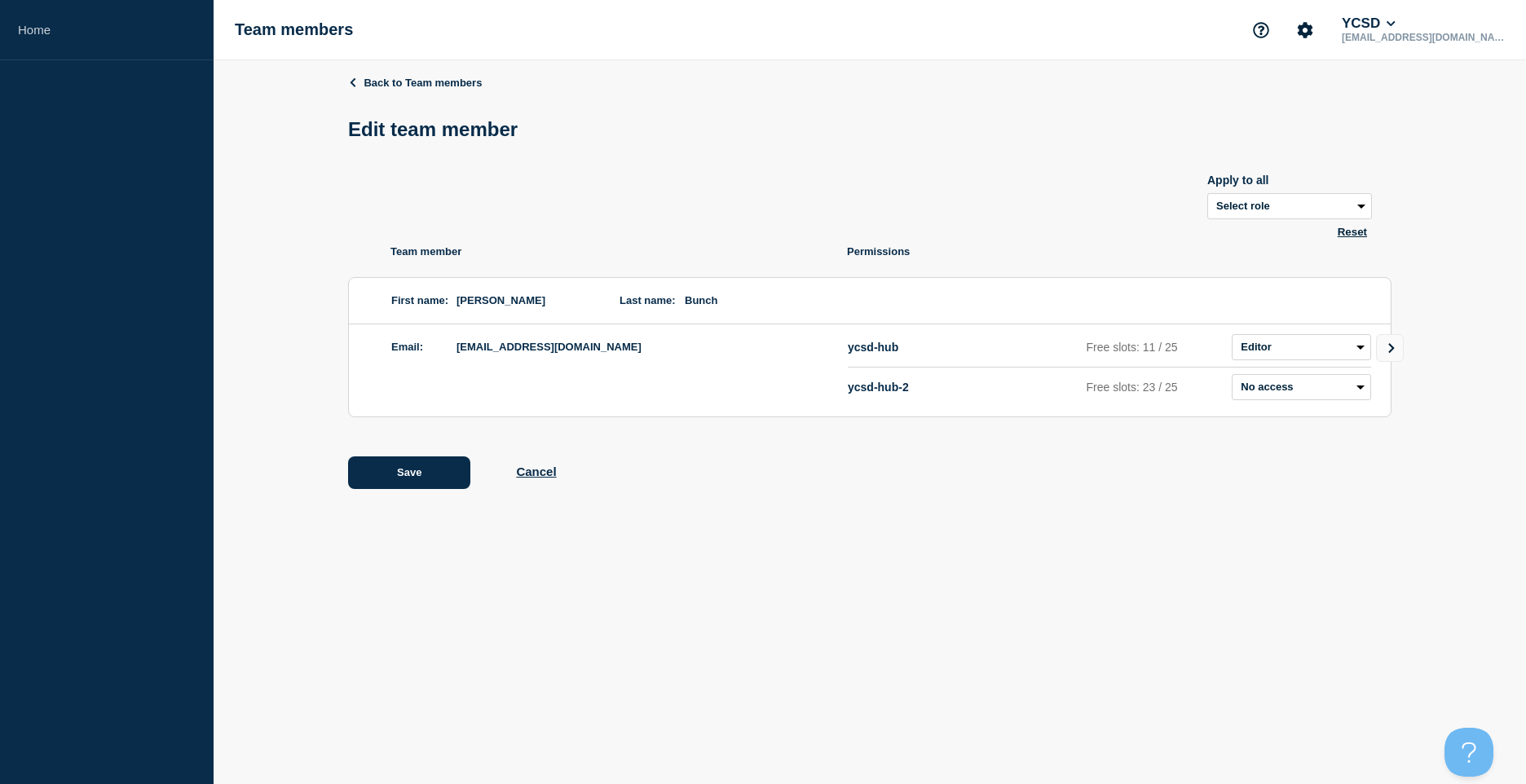
click at [1407, 356] on div "Back to Team members Edit team member Apply to all Select role Admin Manager Ed…" at bounding box center [870, 294] width 1313 height 468
click at [1392, 351] on icon "Go to Connected Hubs" at bounding box center [1391, 348] width 6 height 10
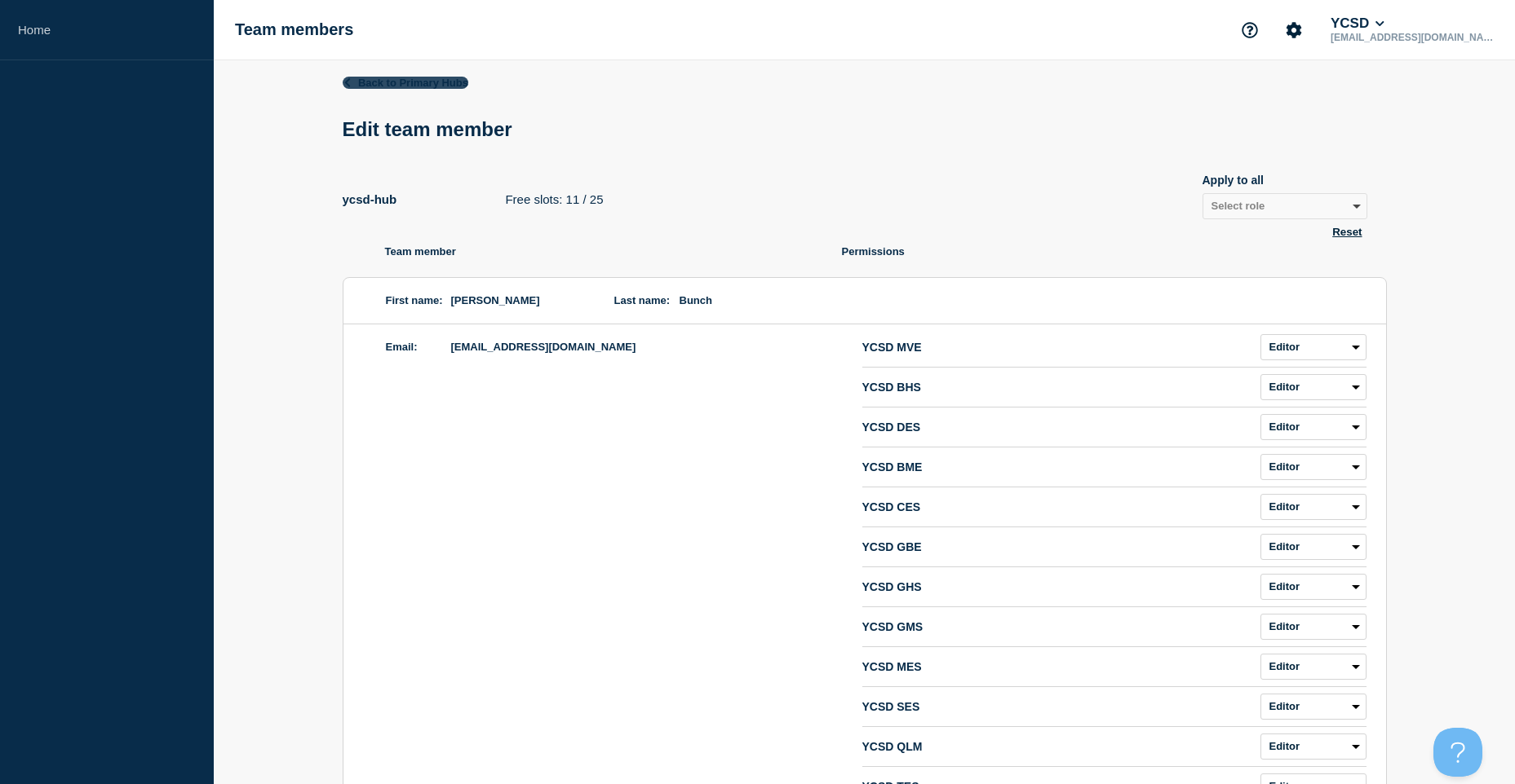
click at [415, 83] on link "Back to Primary Hubs" at bounding box center [405, 82] width 125 height 13
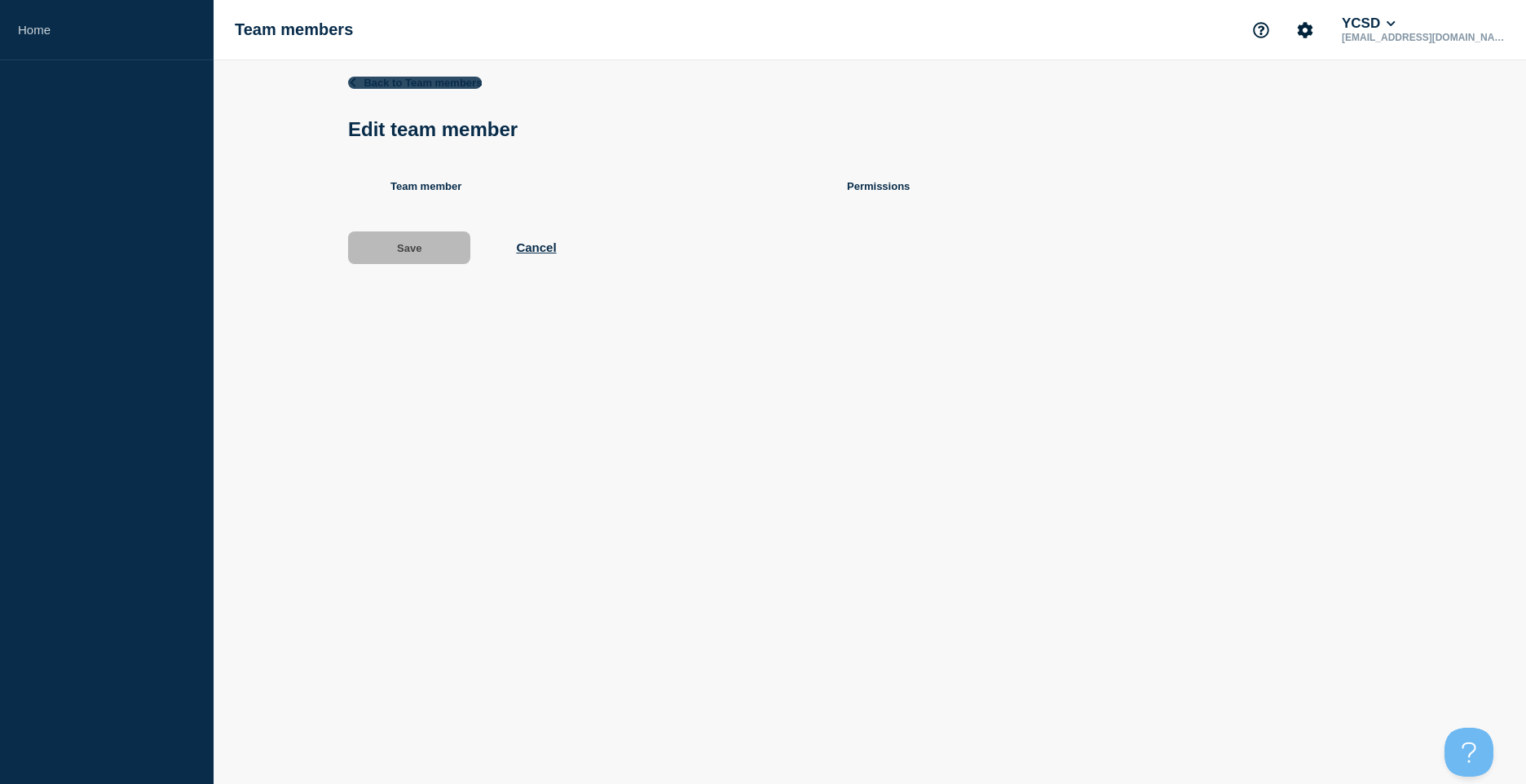
click at [423, 82] on link "Back to Team members" at bounding box center [414, 82] width 134 height 13
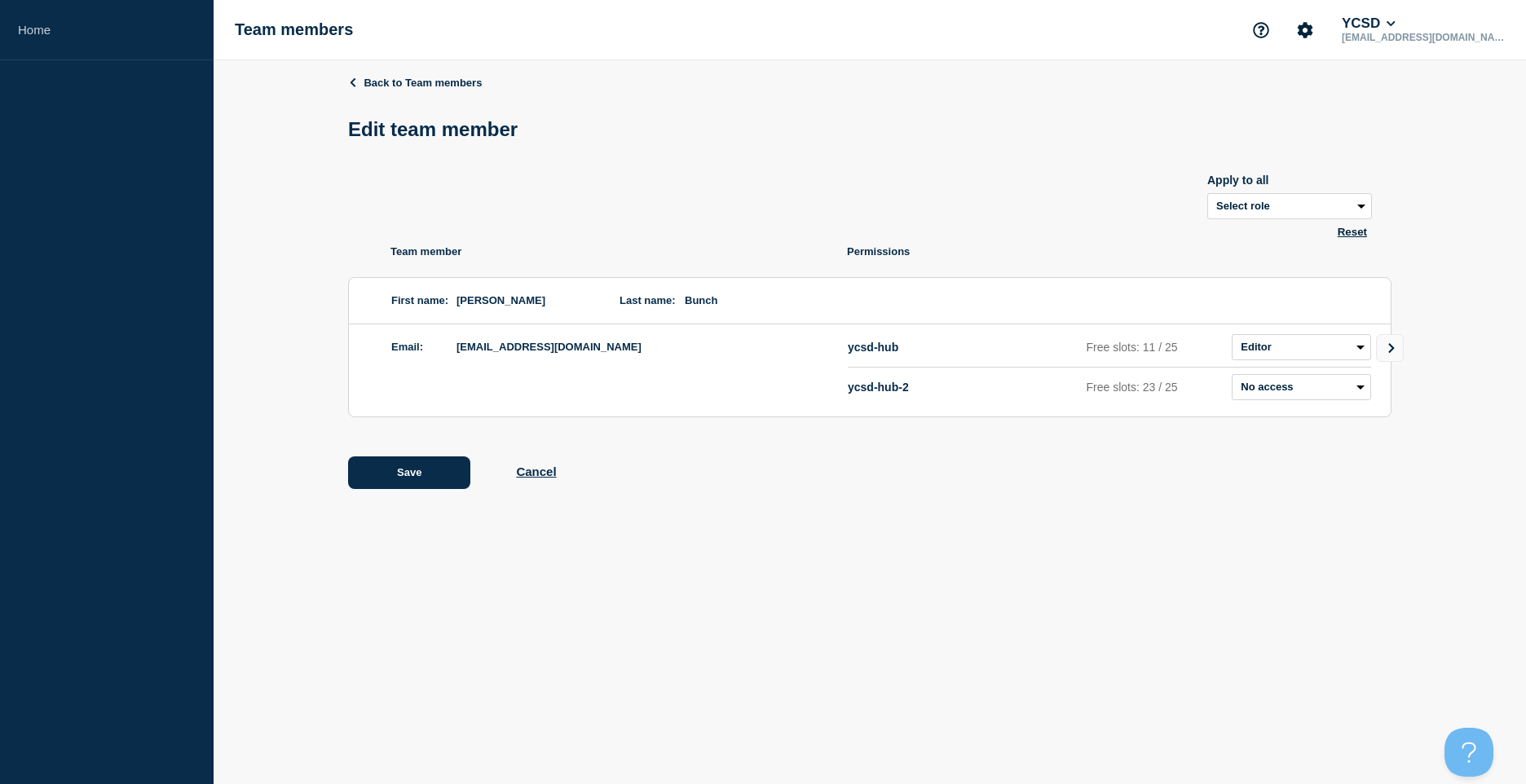
click at [430, 93] on header "Back to Team members Edit team member" at bounding box center [870, 114] width 1044 height 77
click at [438, 84] on link "Back to Team members" at bounding box center [414, 82] width 134 height 13
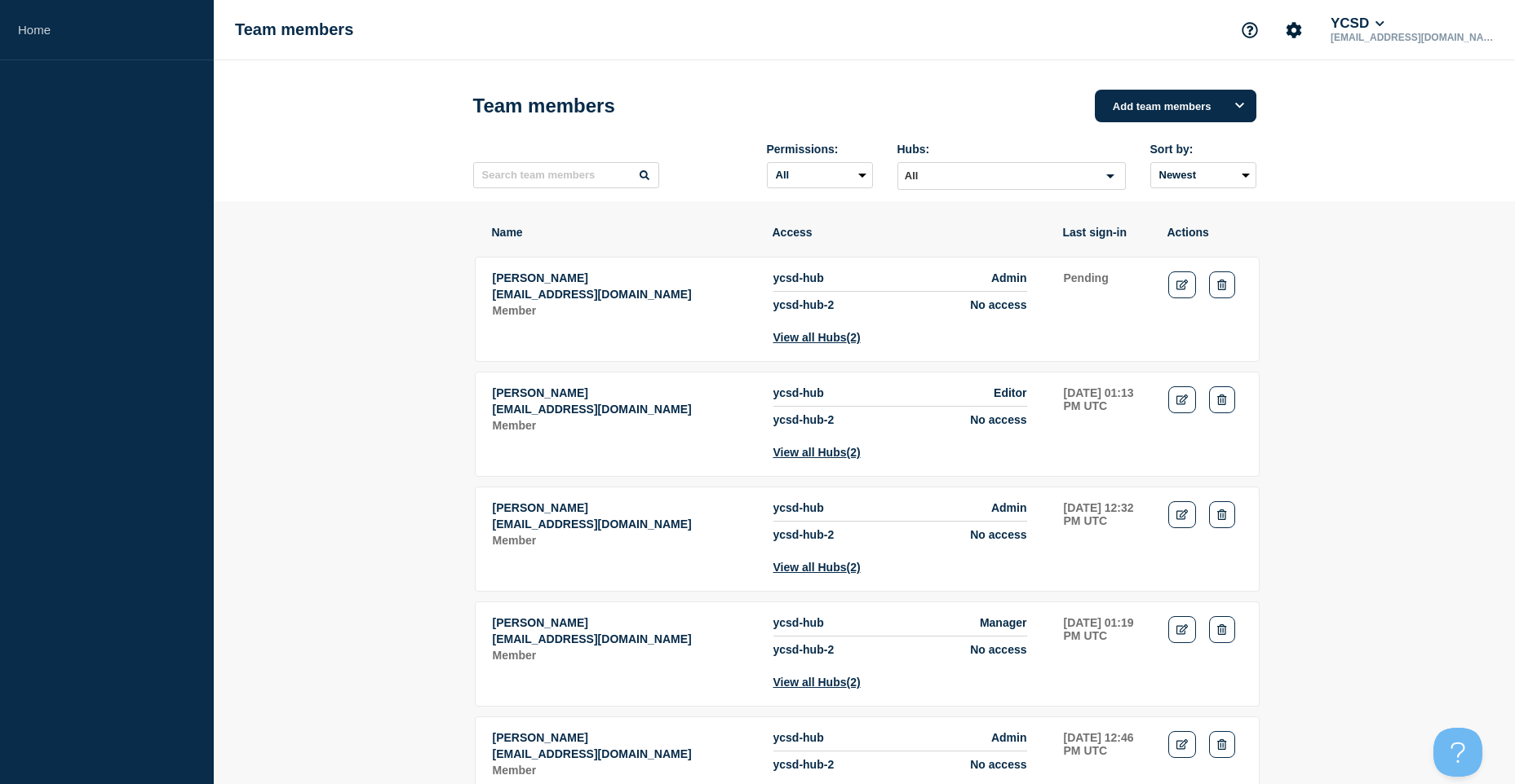
click at [1162, 601] on tr "[PERSON_NAME] [EMAIL_ADDRESS][DOMAIN_NAME] Member ycsd-hub Admin ycsd-hub-2 No …" at bounding box center [867, 654] width 784 height 106
click at [1179, 520] on icon "Edit" at bounding box center [1182, 514] width 13 height 11
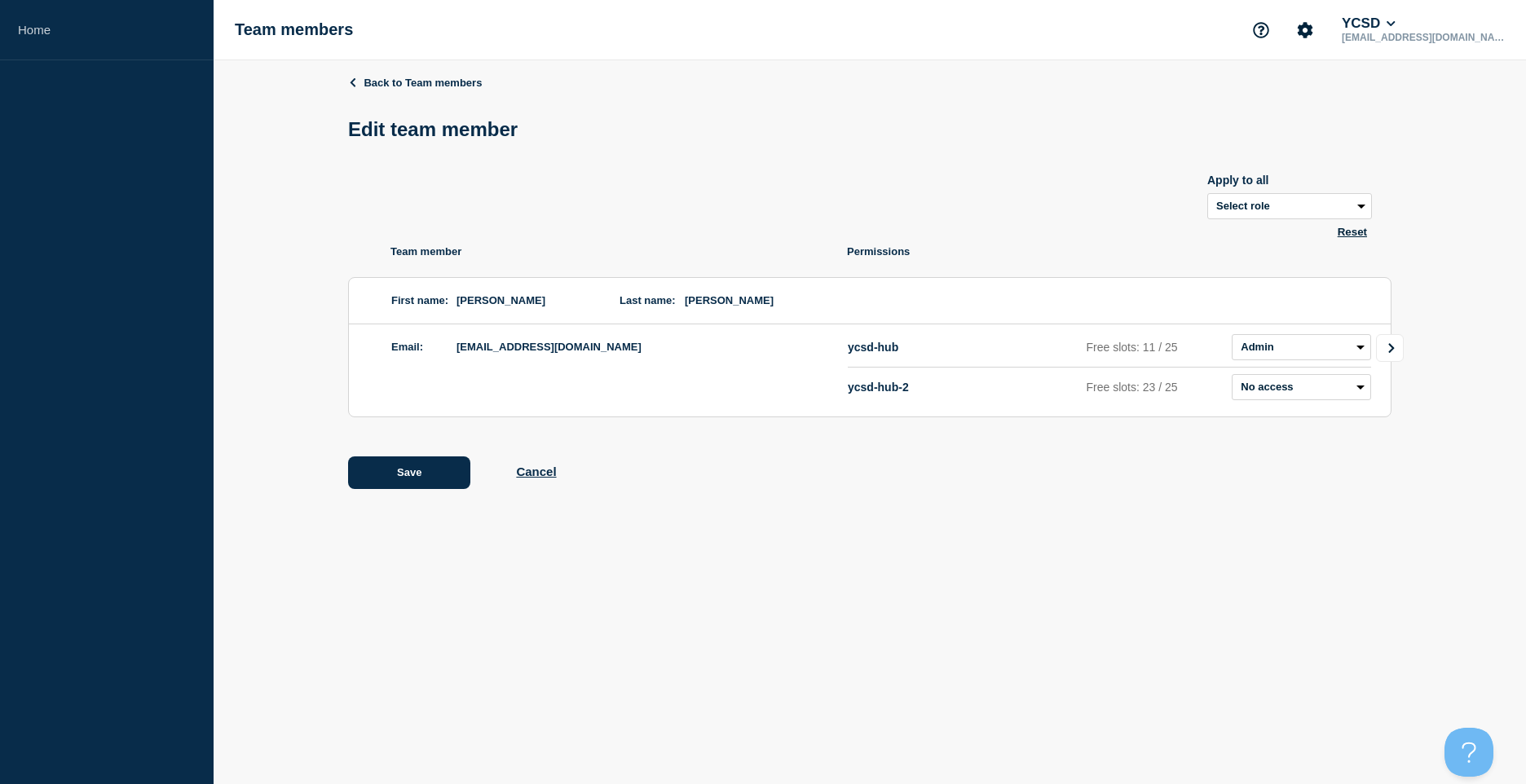
click at [1396, 351] on icon "Go to Connected Hubs" at bounding box center [1392, 348] width 12 height 10
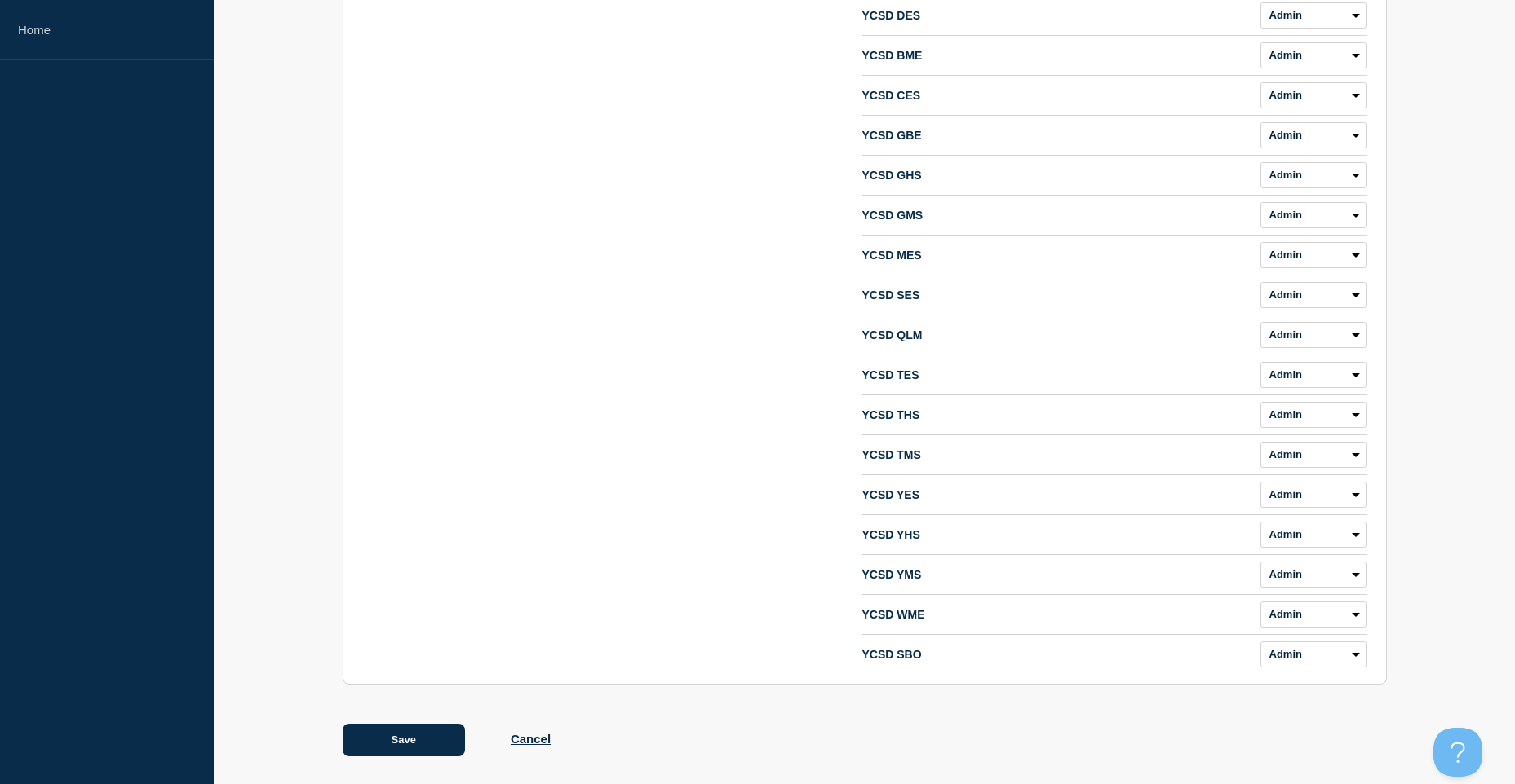
scroll to position [427, 0]
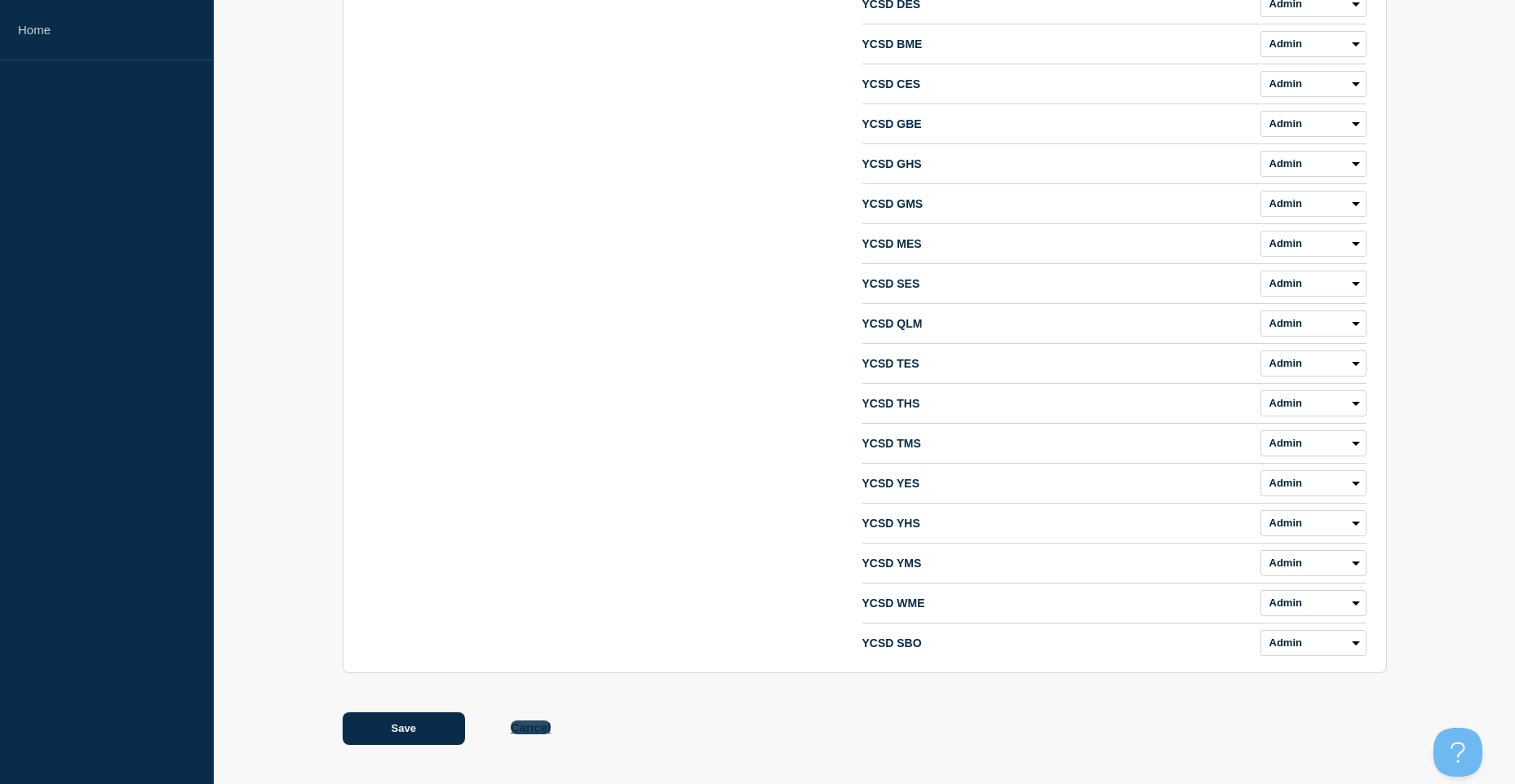
click at [516, 729] on button "Cancel" at bounding box center [530, 727] width 40 height 14
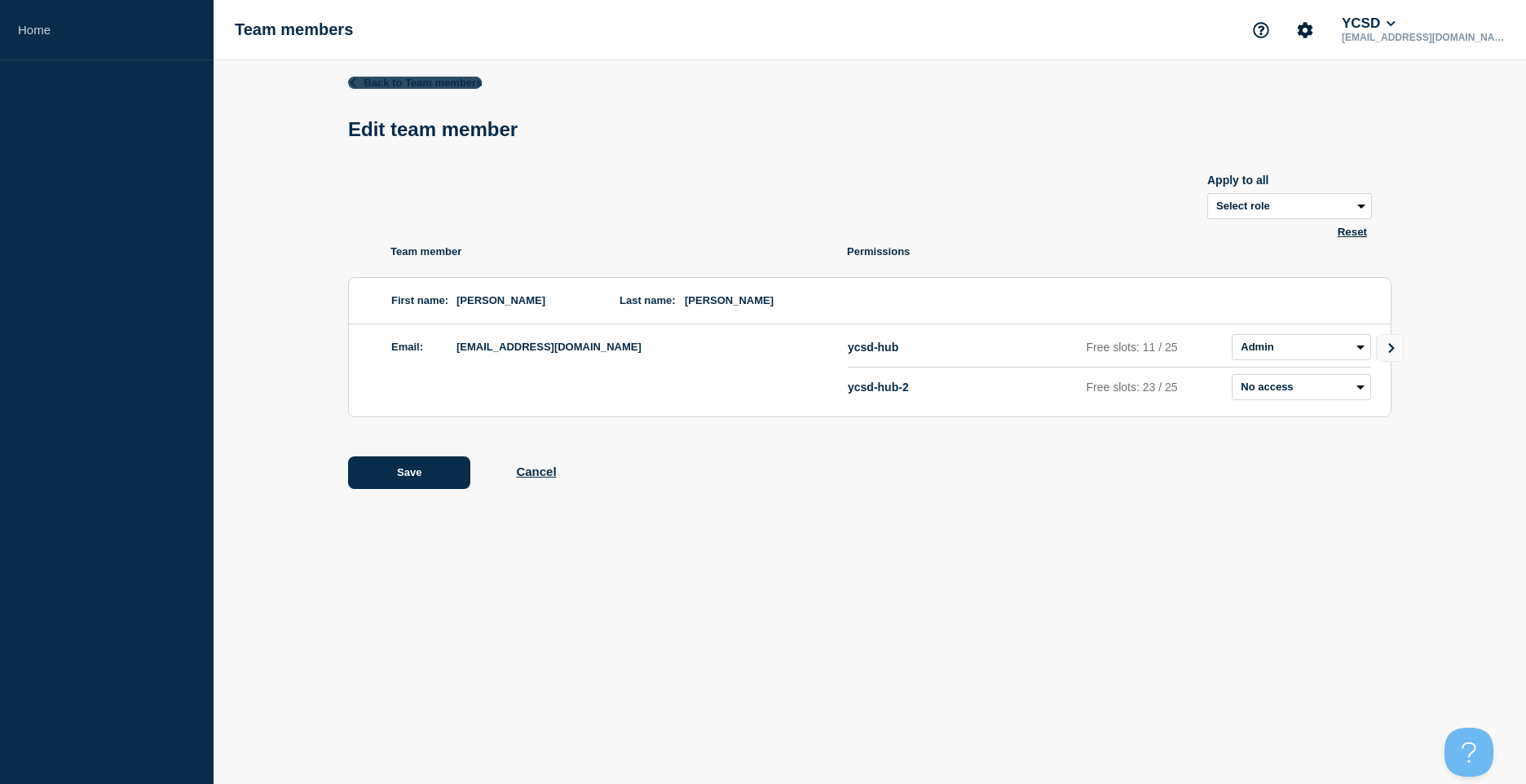
click at [407, 83] on link "Back to Team members" at bounding box center [414, 82] width 134 height 13
